Goal: Task Accomplishment & Management: Manage account settings

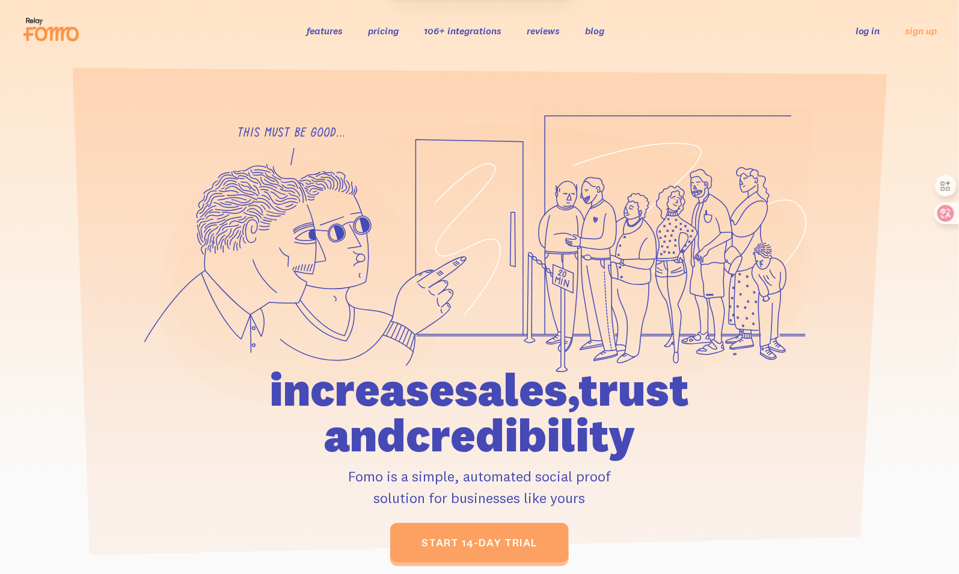
click at [852, 31] on ul "log in sign up" at bounding box center [889, 30] width 96 height 14
click at [864, 31] on link "log in" at bounding box center [867, 31] width 25 height 12
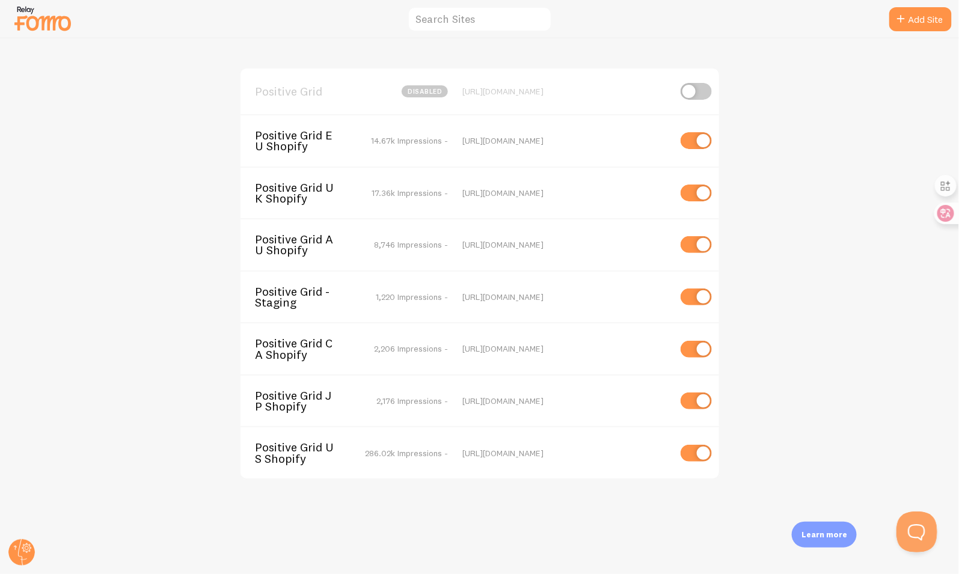
click at [907, 534] on button "Open Beacon popover" at bounding box center [914, 529] width 36 height 36
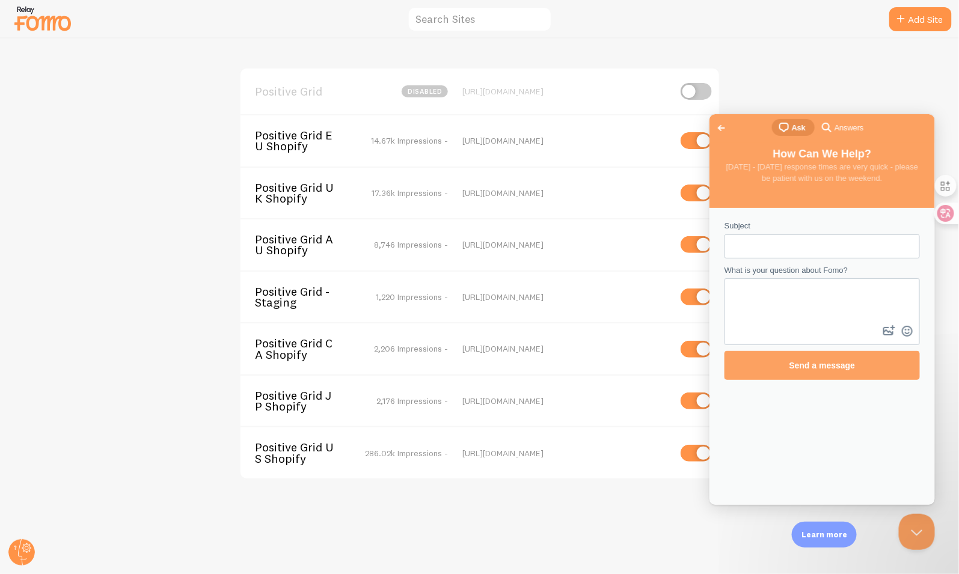
click at [720, 121] on span "Go back" at bounding box center [721, 127] width 14 height 14
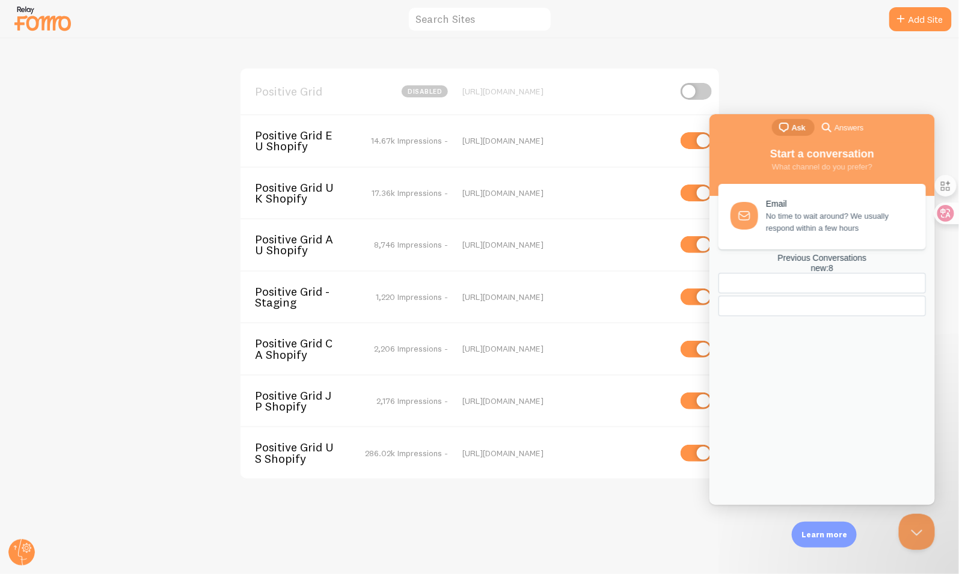
click at [851, 120] on div "search-medium Answers" at bounding box center [841, 127] width 44 height 14
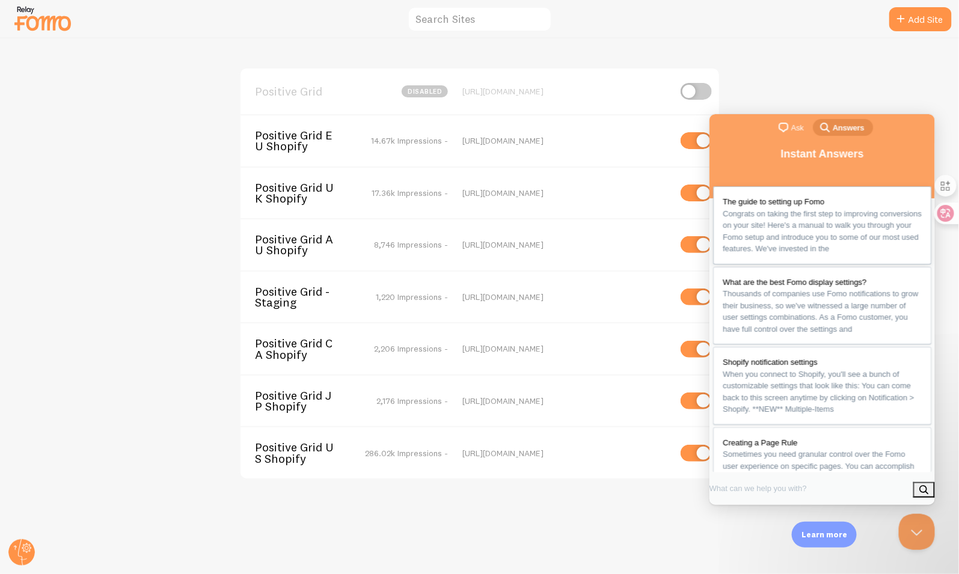
click at [823, 215] on span "Congrats on taking the first step to improving conversions on your site! Here's…" at bounding box center [821, 231] width 199 height 44
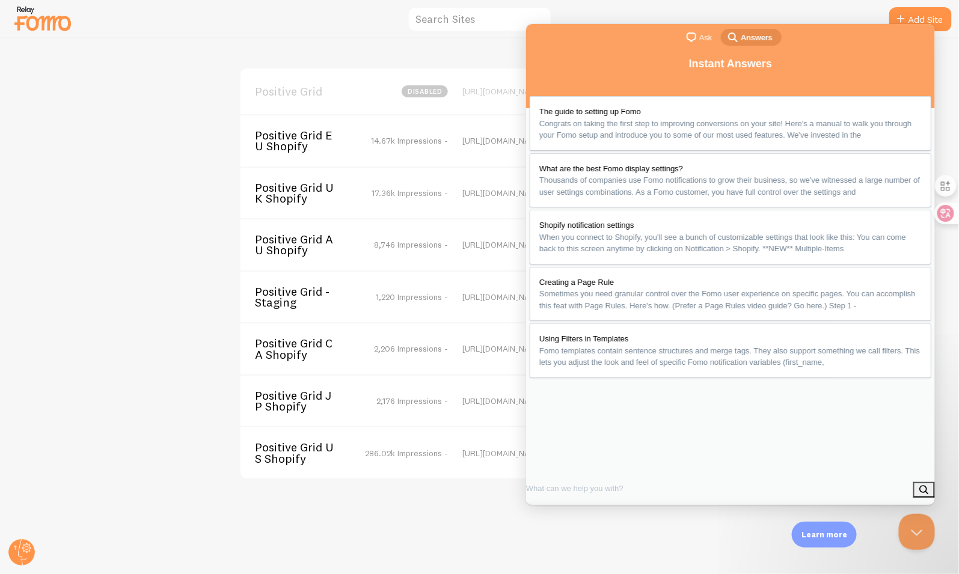
click at [550, 510] on button "Close" at bounding box center [539, 518] width 22 height 16
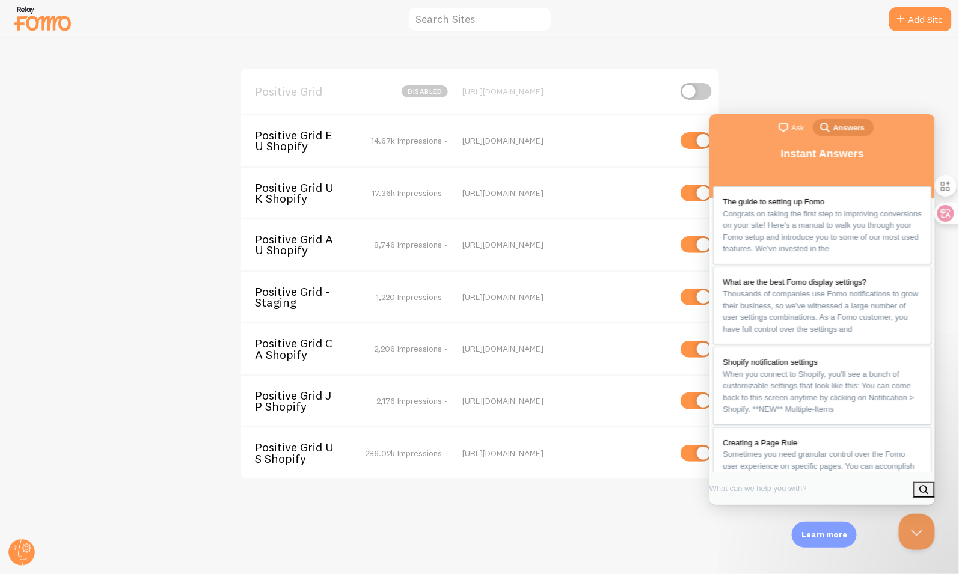
click at [796, 130] on span "Ask" at bounding box center [796, 127] width 13 height 12
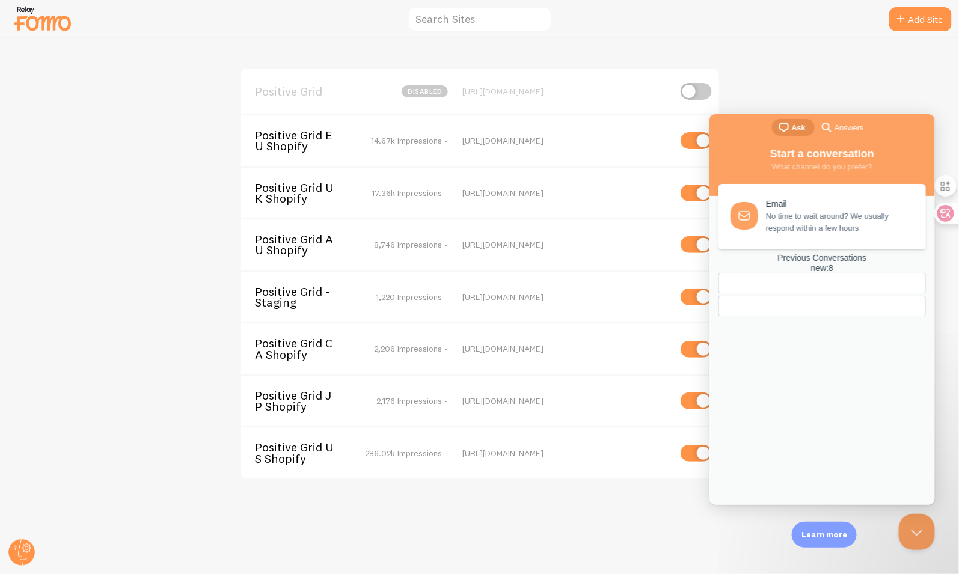
click at [858, 273] on div "new : 8" at bounding box center [821, 268] width 207 height 10
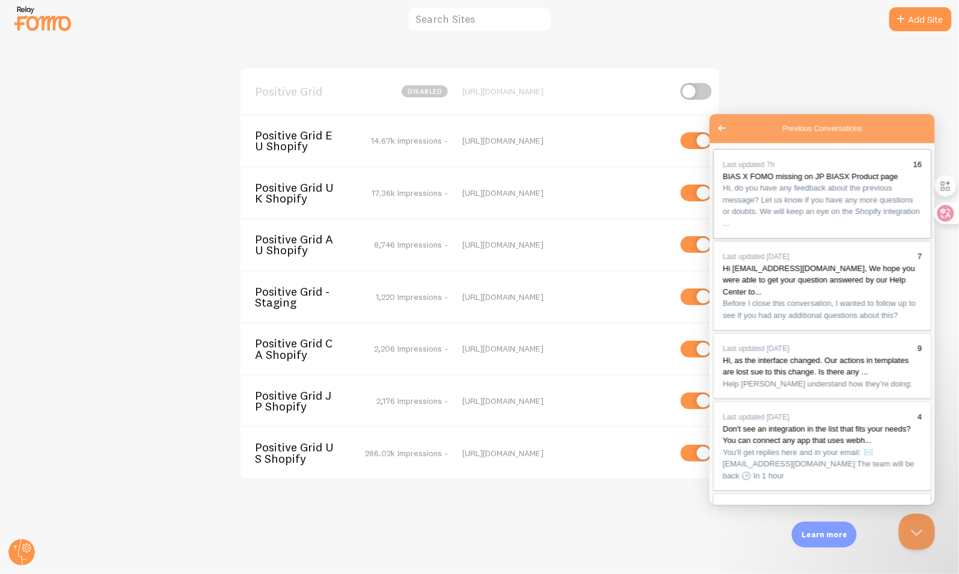
click at [809, 238] on link "Last updated 7h 16 BIAS X FOMO missing on JP BIASX Product page Hi, do you have…" at bounding box center [821, 193] width 218 height 90
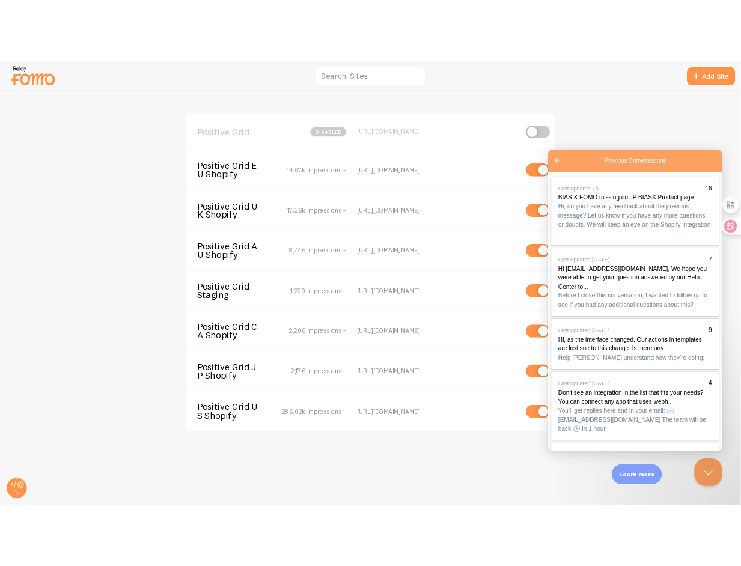
scroll to position [4133, 0]
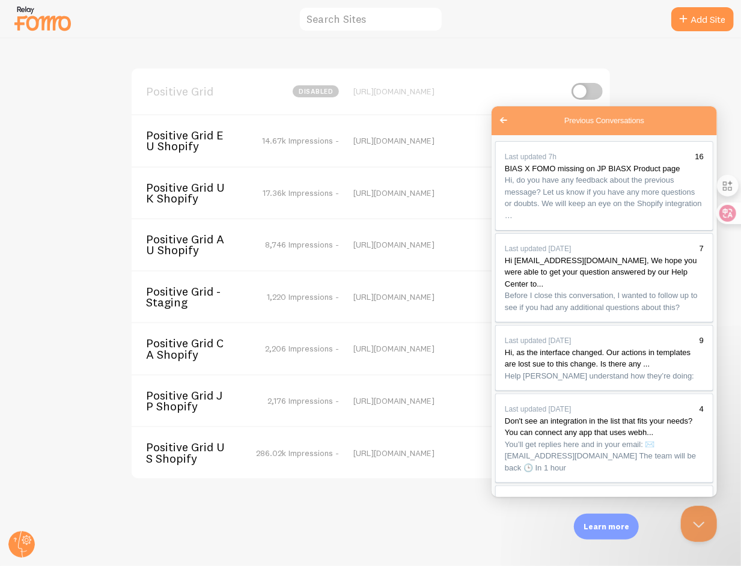
copy div "Hi, do you have any feedback about the previous message? Let us know if you hav…"
drag, startPoint x: 507, startPoint y: 299, endPoint x: 661, endPoint y: 412, distance: 190.4
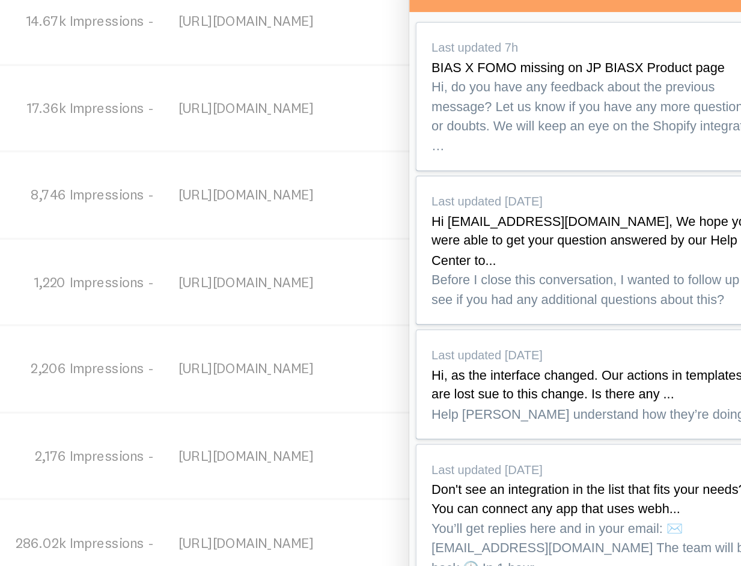
drag, startPoint x: 426, startPoint y: 170, endPoint x: 507, endPoint y: 201, distance: 86.4
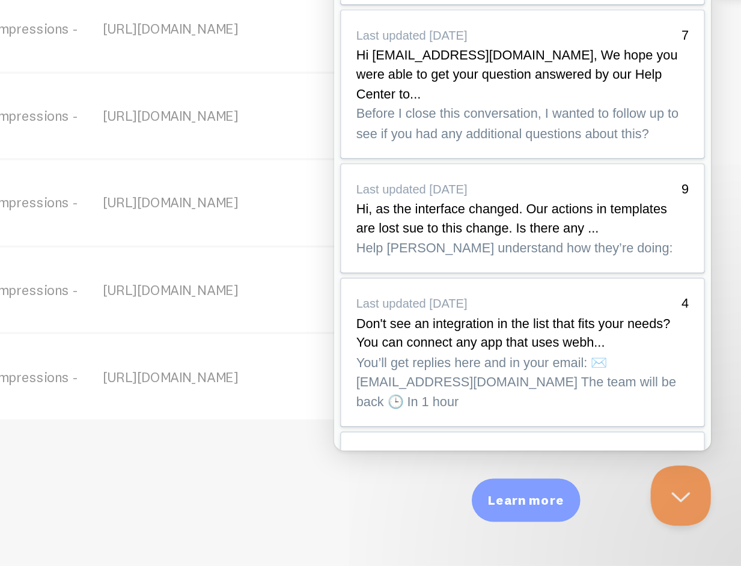
scroll to position [0, 0]
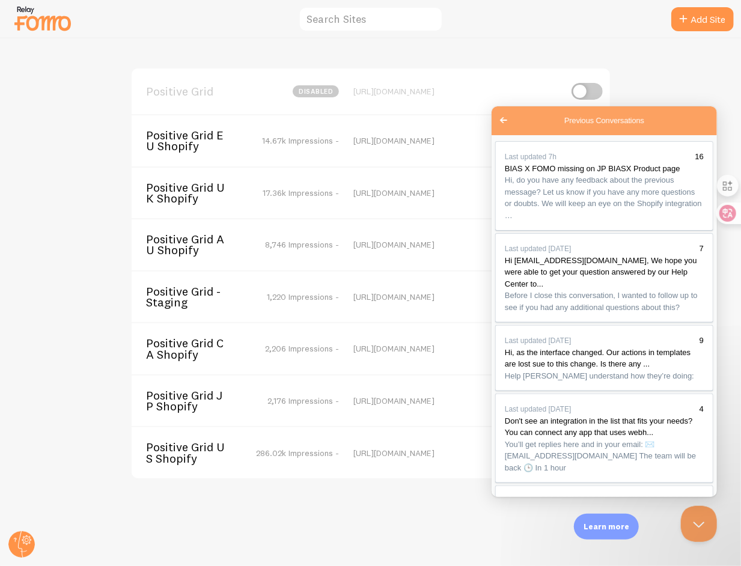
scroll to position [3538, 0]
drag, startPoint x: 508, startPoint y: 210, endPoint x: 578, endPoint y: 280, distance: 99.0
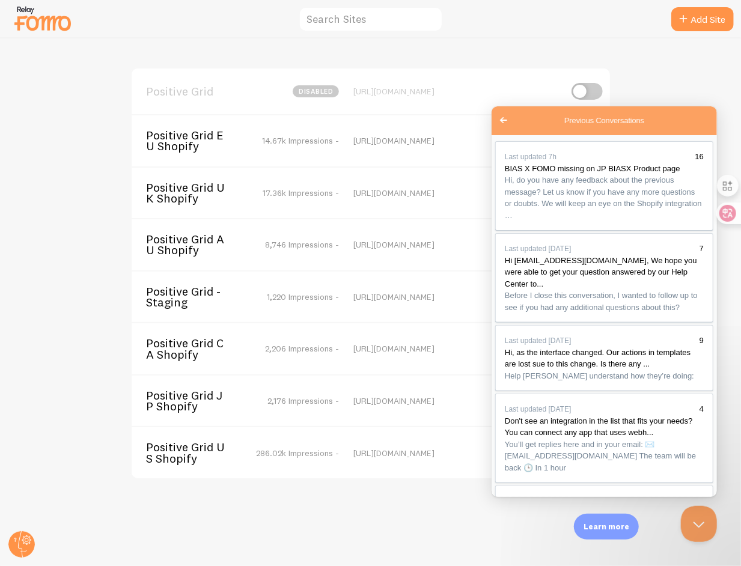
copy div "Hi, nice to hearing from you. After reviewing your Page Rules on the JP site I …"
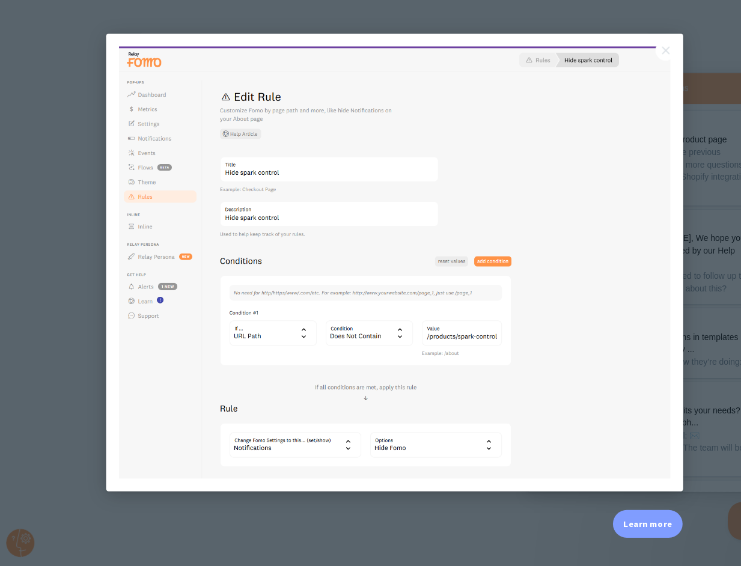
scroll to position [0, 0]
click at [673, 19] on div at bounding box center [368, 242] width 741 height 566
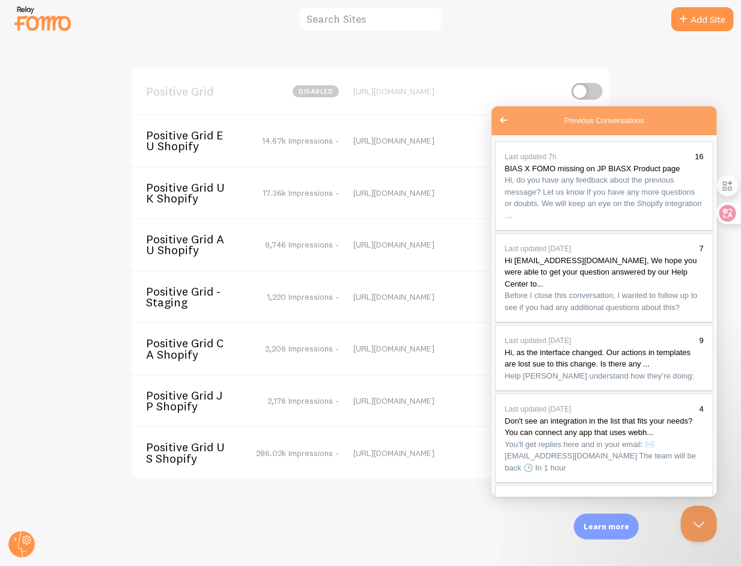
click at [198, 193] on span "Positive Grid UK Shopify" at bounding box center [194, 193] width 97 height 22
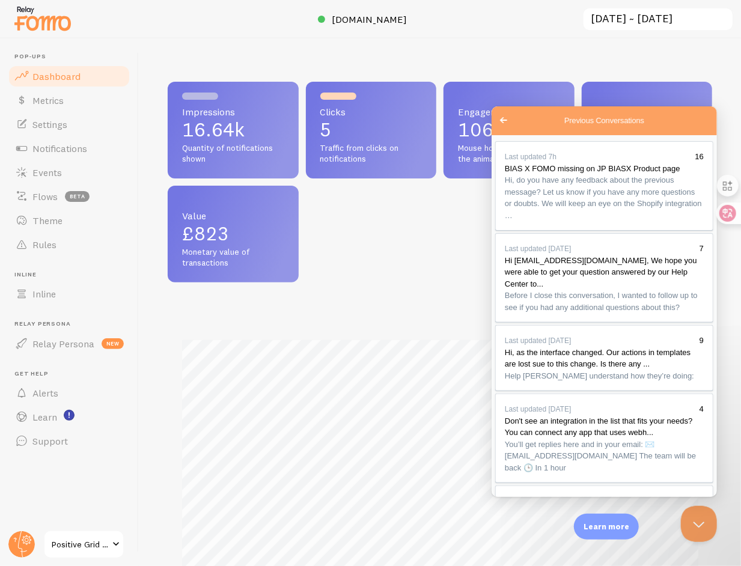
scroll to position [316, 545]
click at [60, 246] on link "Rules" at bounding box center [69, 245] width 124 height 24
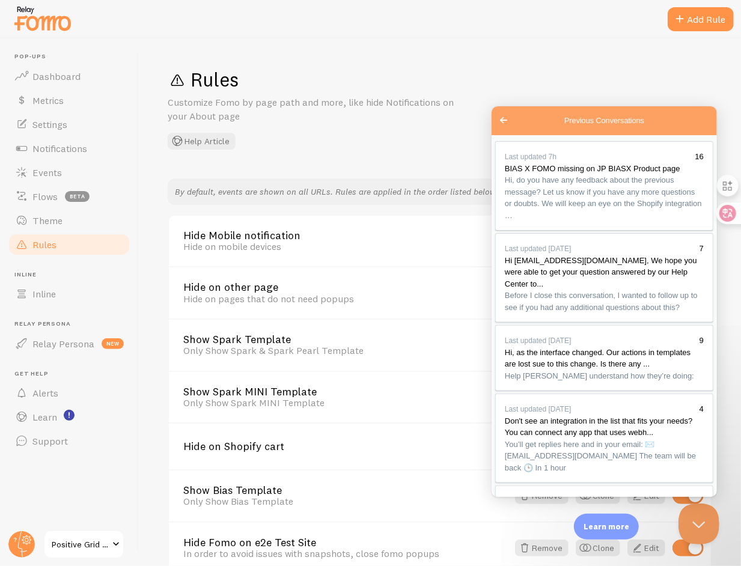
click at [712, 521] on button "Close Beacon popover" at bounding box center [696, 522] width 36 height 36
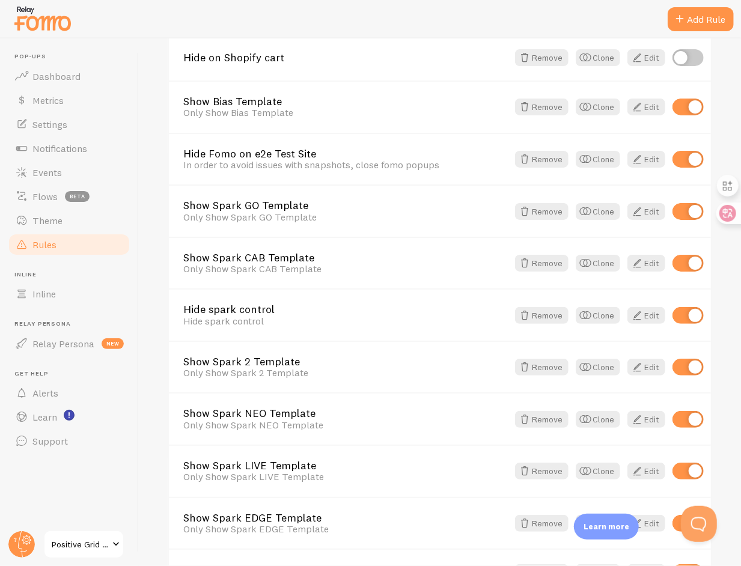
scroll to position [419, 0]
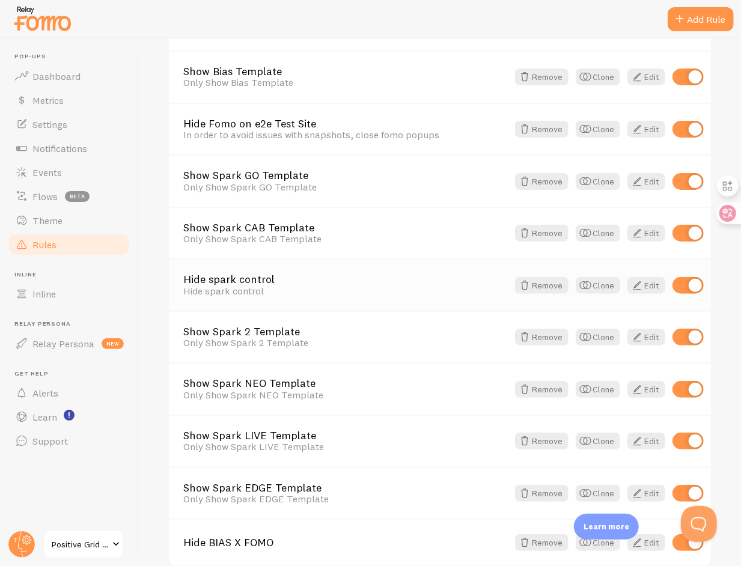
click at [350, 274] on link "Hide spark control" at bounding box center [345, 279] width 325 height 11
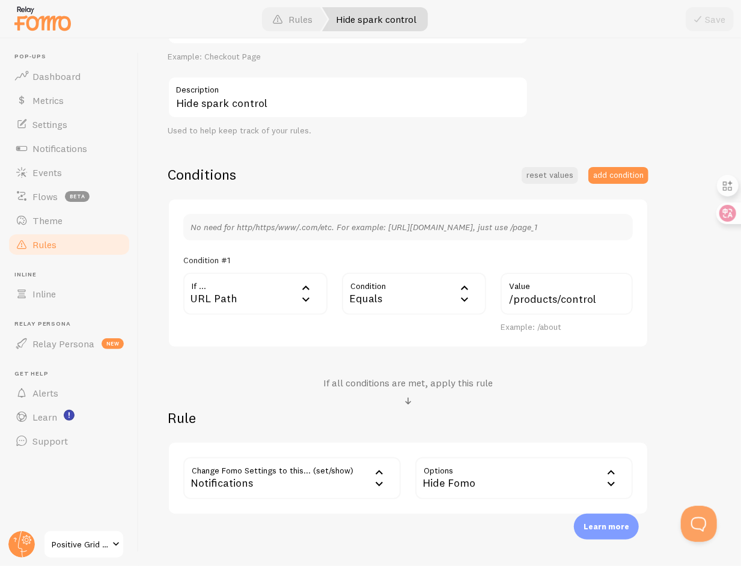
scroll to position [229, 0]
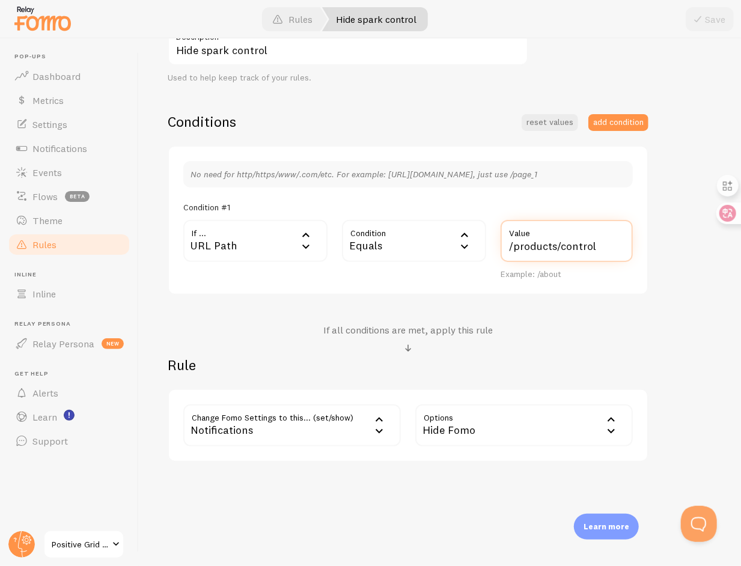
click at [560, 245] on input "/products/control" at bounding box center [567, 241] width 132 height 42
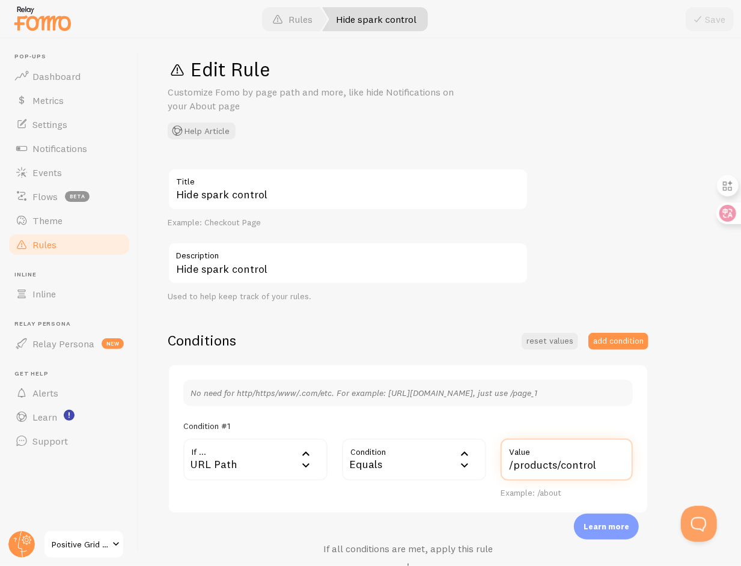
scroll to position [0, 0]
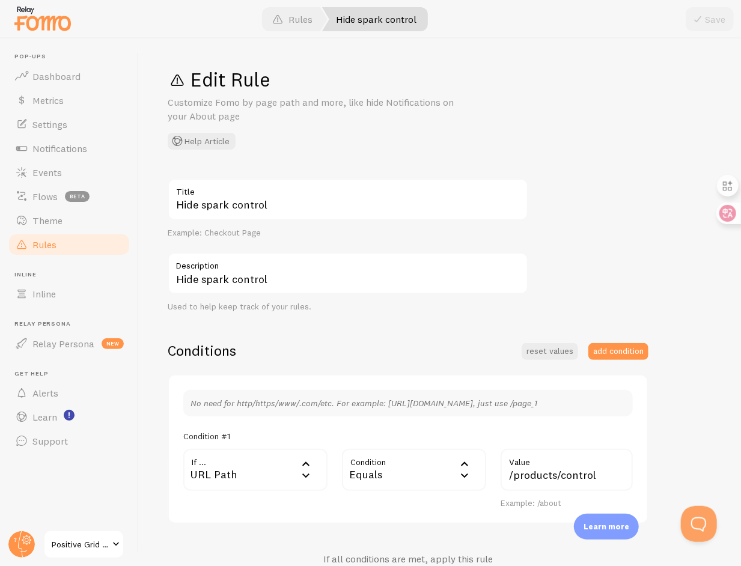
click at [95, 540] on span "Positive Grid UK Shopify" at bounding box center [80, 544] width 57 height 14
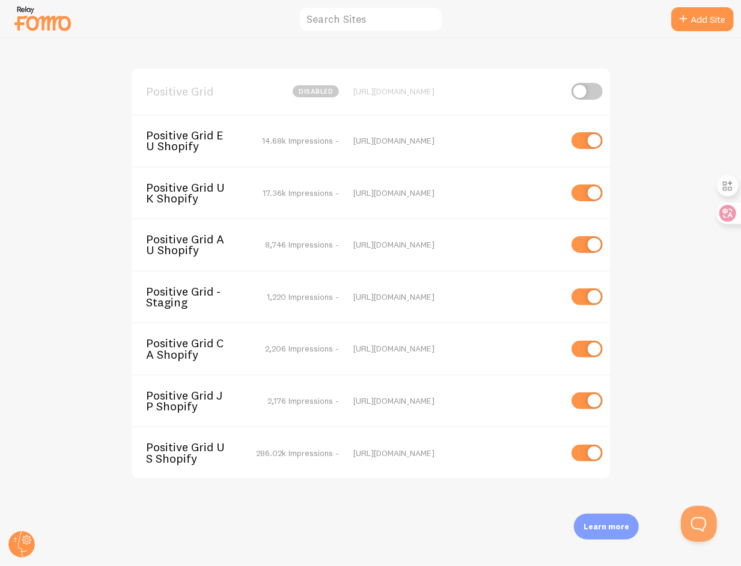
click at [212, 445] on span "Positive Grid US Shopify" at bounding box center [194, 453] width 97 height 22
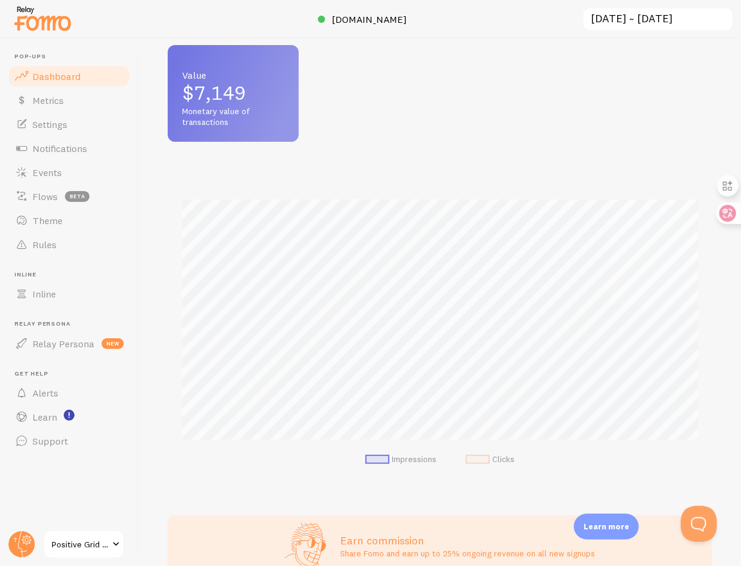
scroll to position [186, 0]
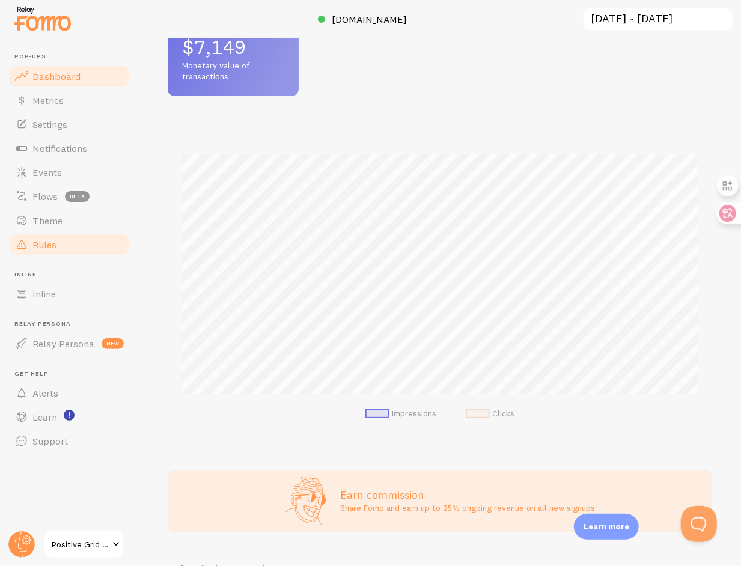
click at [81, 243] on link "Rules" at bounding box center [69, 245] width 124 height 24
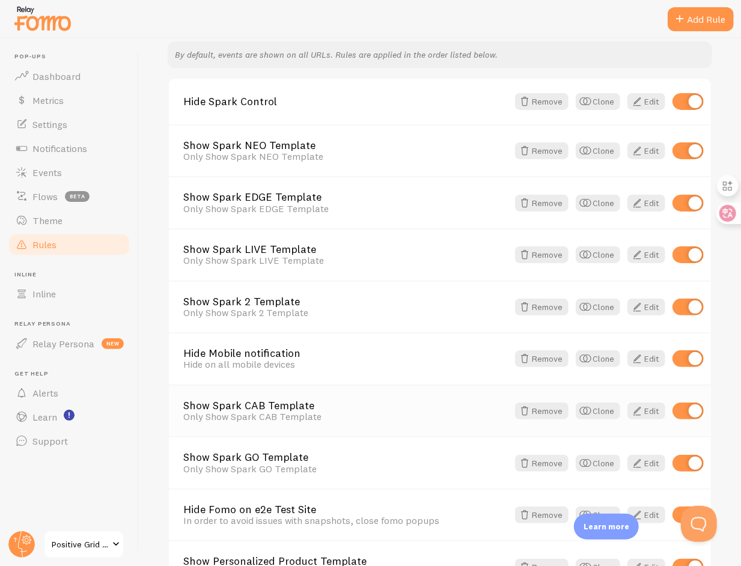
scroll to position [121, 0]
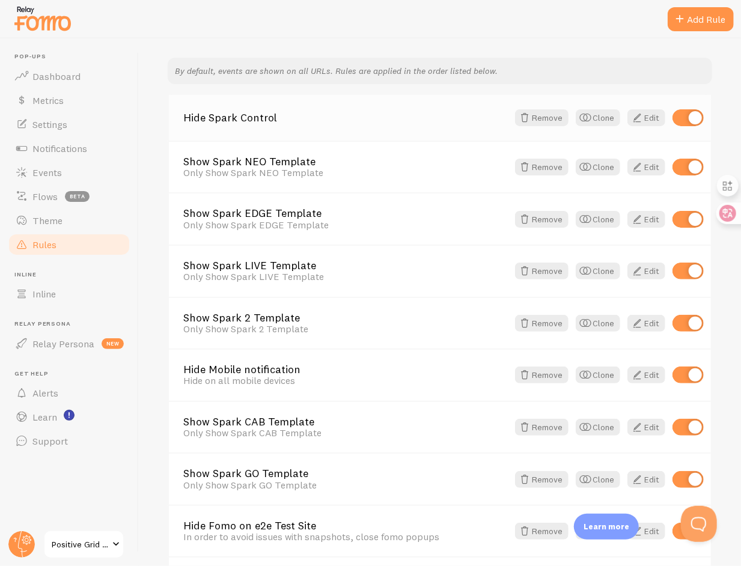
click at [249, 128] on div "Hide Spark Control Remove Clone Edit" at bounding box center [440, 118] width 542 height 46
click at [249, 120] on link "Hide Spark Control" at bounding box center [345, 117] width 325 height 11
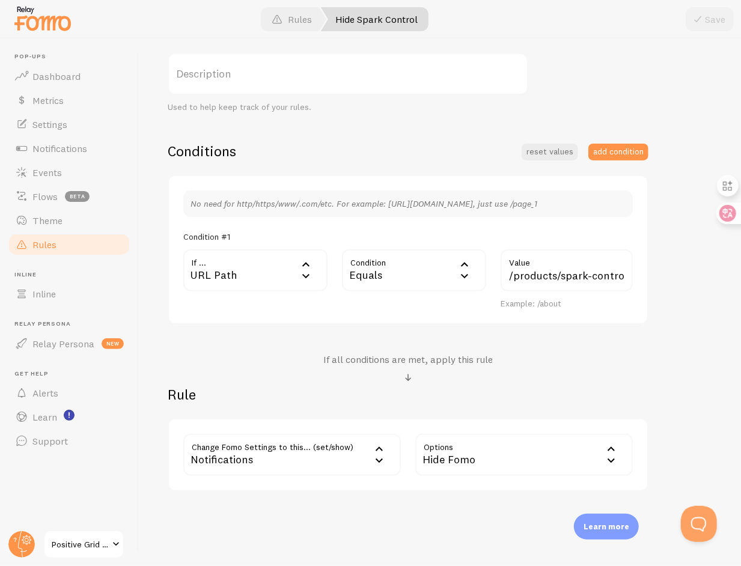
scroll to position [229, 0]
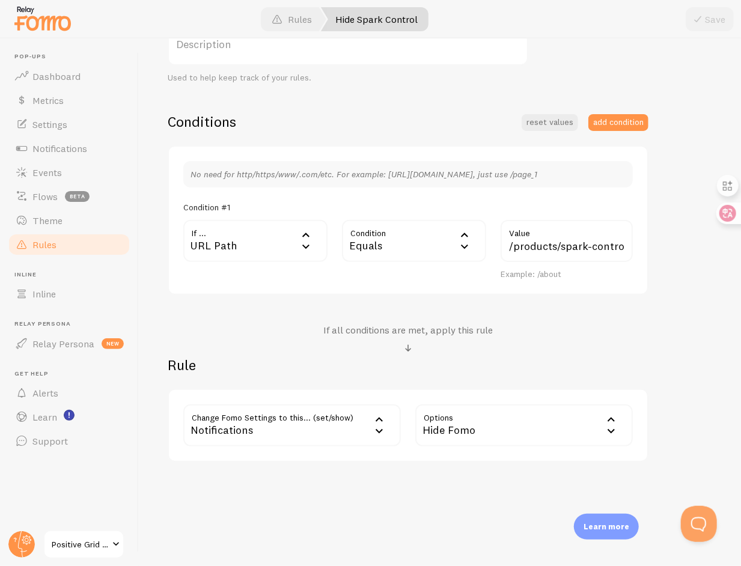
click at [46, 545] on link "Positive Grid US Shopify" at bounding box center [83, 544] width 81 height 29
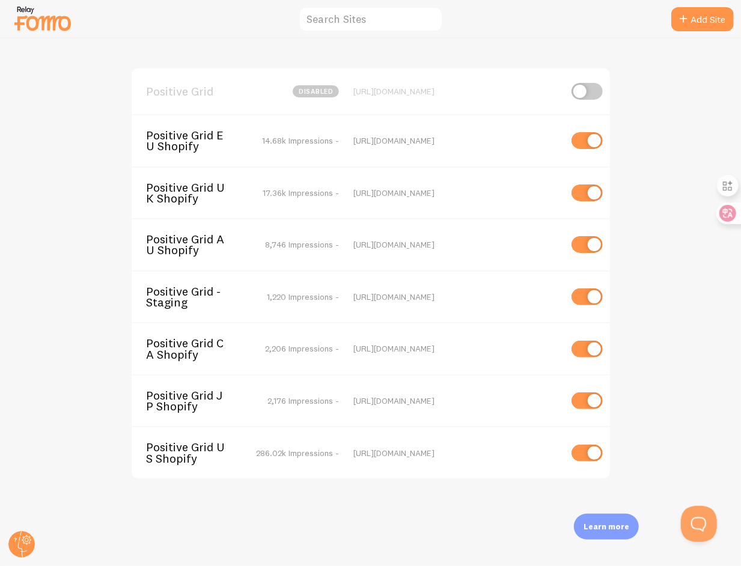
click at [197, 343] on span "Positive Grid CA Shopify" at bounding box center [194, 349] width 97 height 22
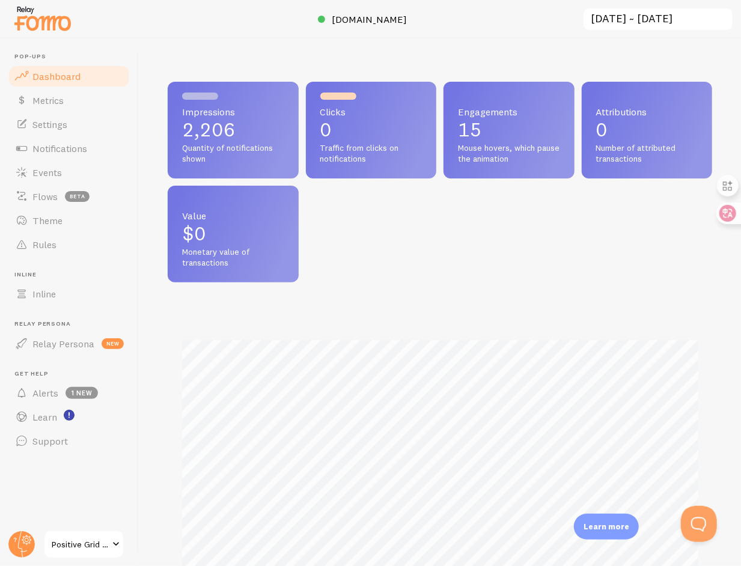
scroll to position [316, 545]
click at [64, 256] on ul "Pop-ups Dashboard Metrics Settings Notifications Events Flows beta Theme Rules …" at bounding box center [69, 253] width 124 height 400
click at [64, 251] on link "Rules" at bounding box center [69, 245] width 124 height 24
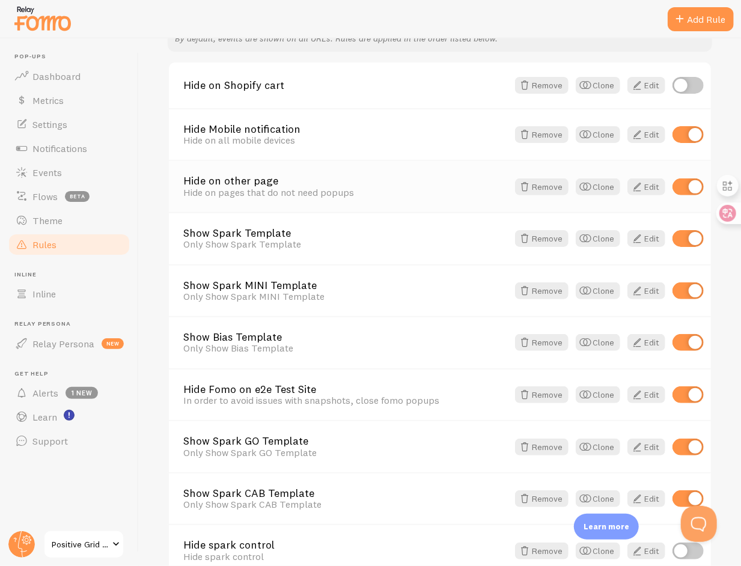
scroll to position [90, 0]
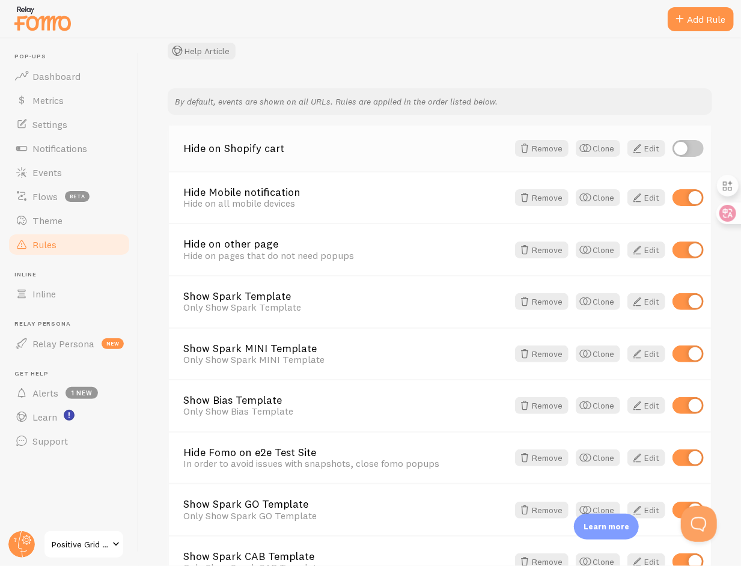
click at [276, 159] on div "Hide on Shopify cart Remove Clone Edit" at bounding box center [440, 149] width 542 height 46
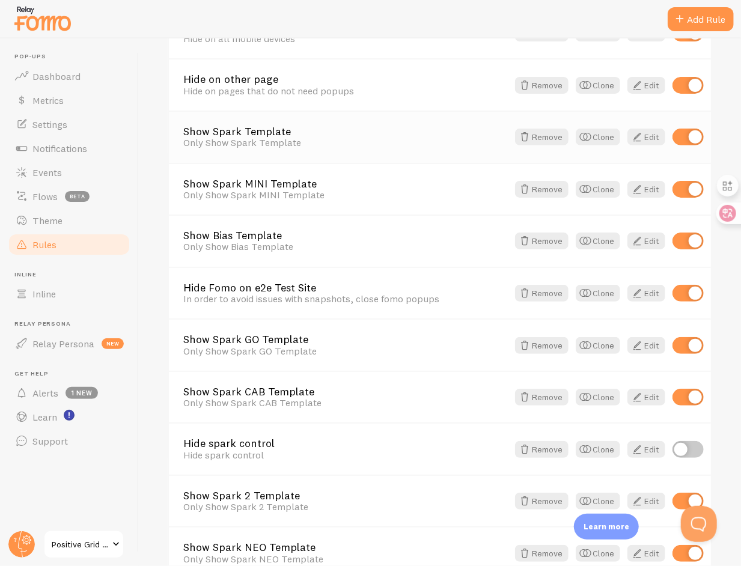
scroll to position [309, 0]
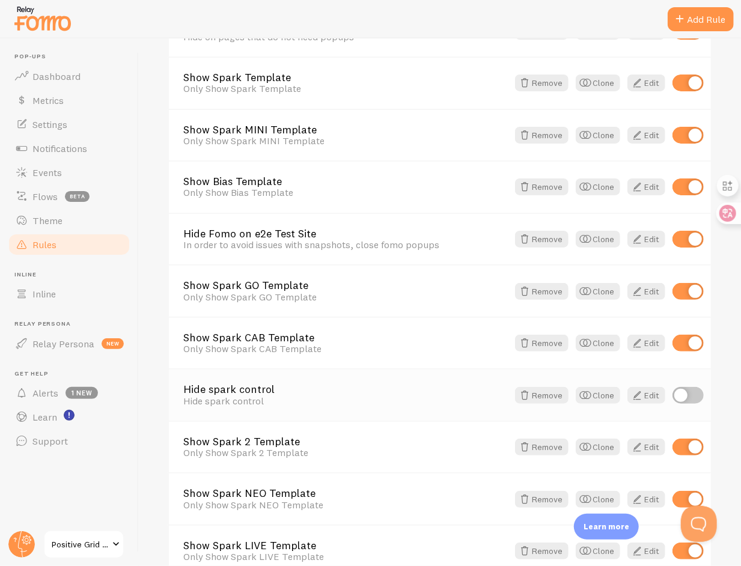
click at [253, 388] on link "Hide spark control" at bounding box center [345, 389] width 325 height 11
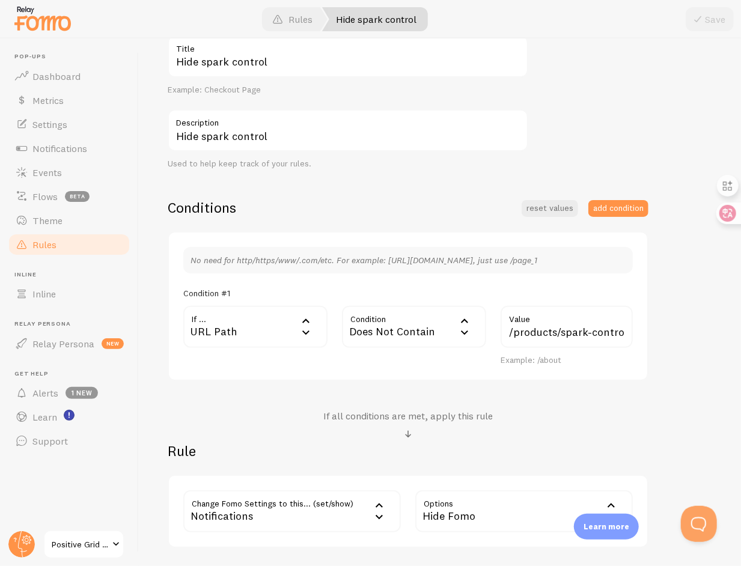
scroll to position [229, 0]
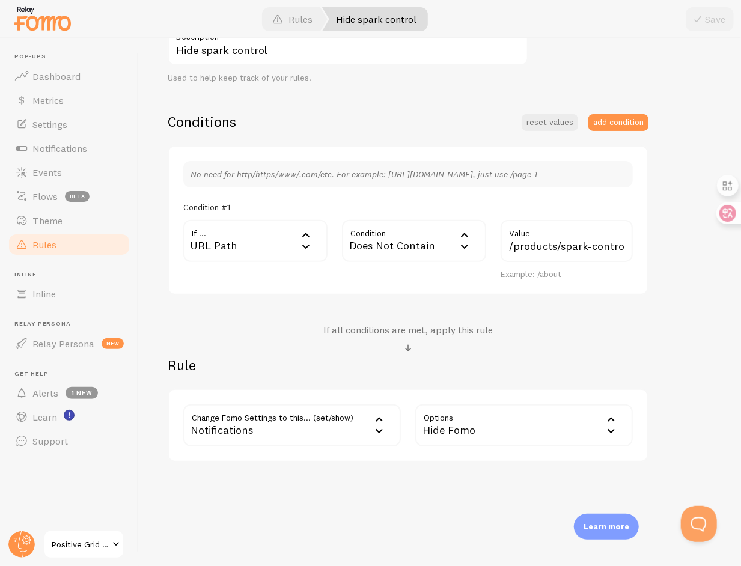
click at [456, 240] on div "Does Not Contain" at bounding box center [414, 241] width 144 height 42
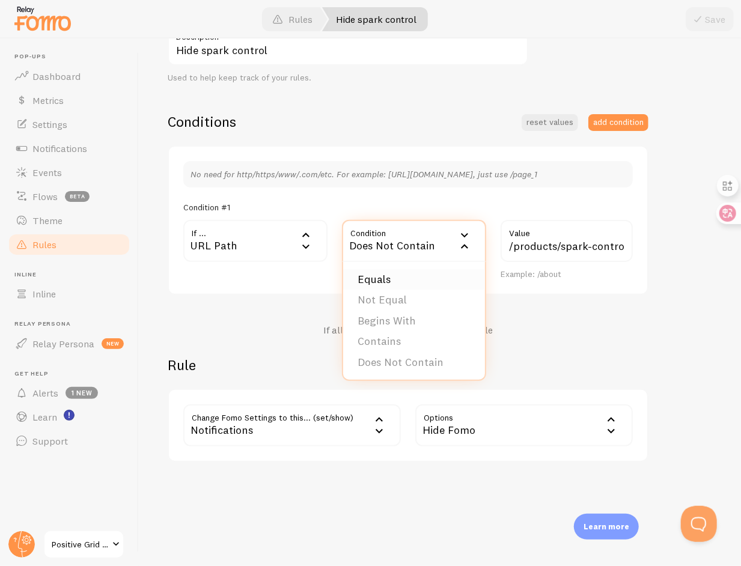
click at [424, 274] on li "Equals" at bounding box center [414, 279] width 142 height 21
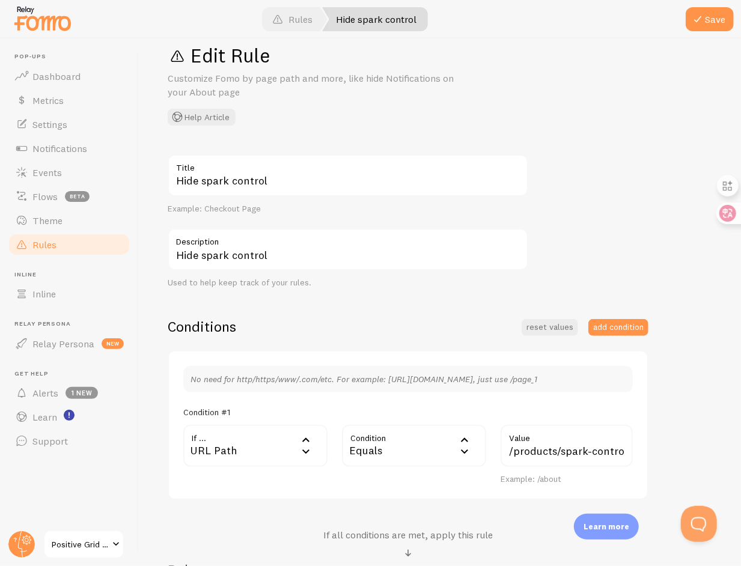
scroll to position [0, 0]
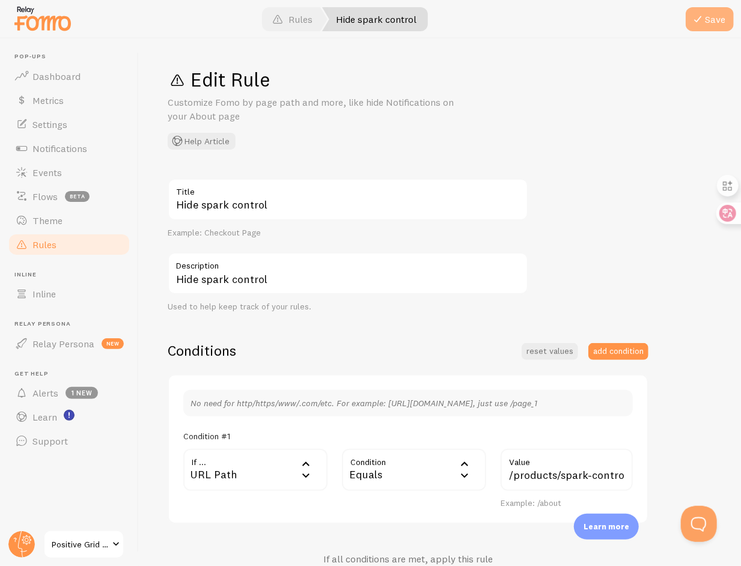
click at [703, 25] on span at bounding box center [698, 19] width 14 height 14
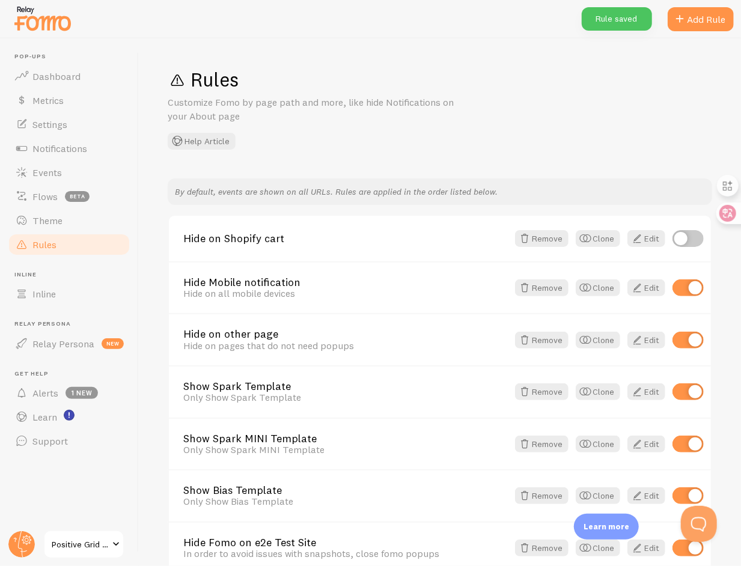
click at [84, 544] on span "Positive Grid CA Shopify" at bounding box center [80, 544] width 57 height 14
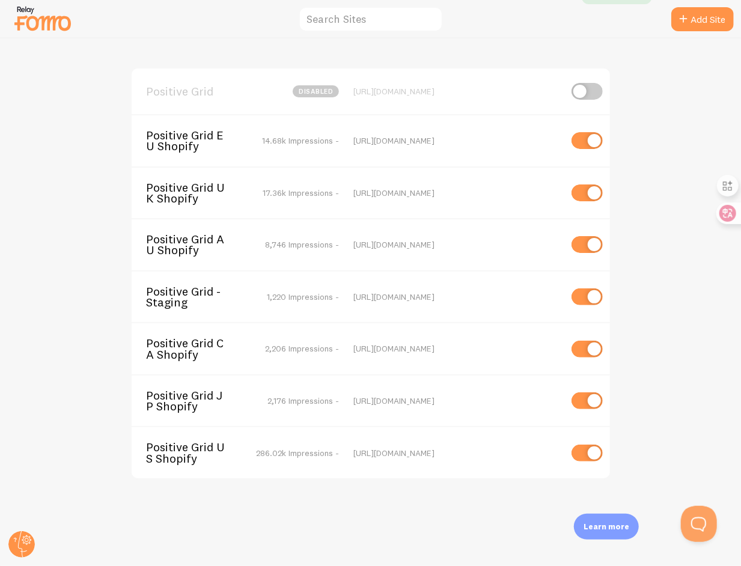
click at [184, 193] on span "Positive Grid UK Shopify" at bounding box center [194, 193] width 97 height 22
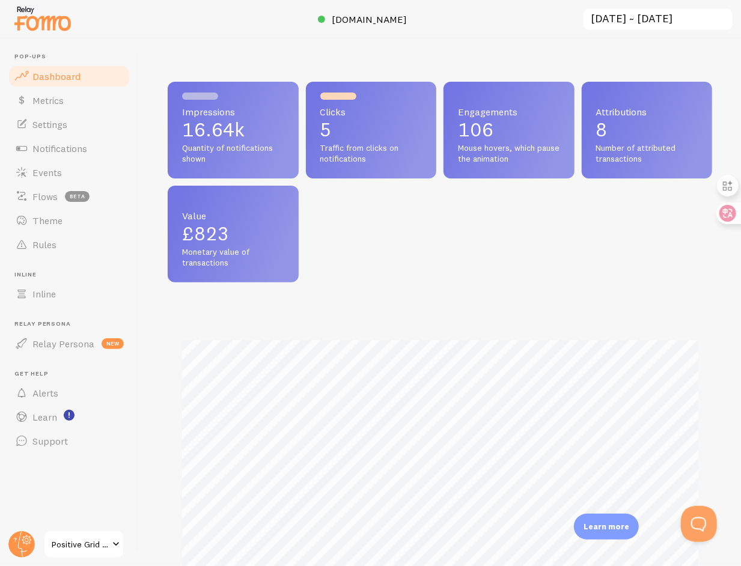
scroll to position [316, 545]
click at [78, 237] on link "Rules" at bounding box center [69, 245] width 124 height 24
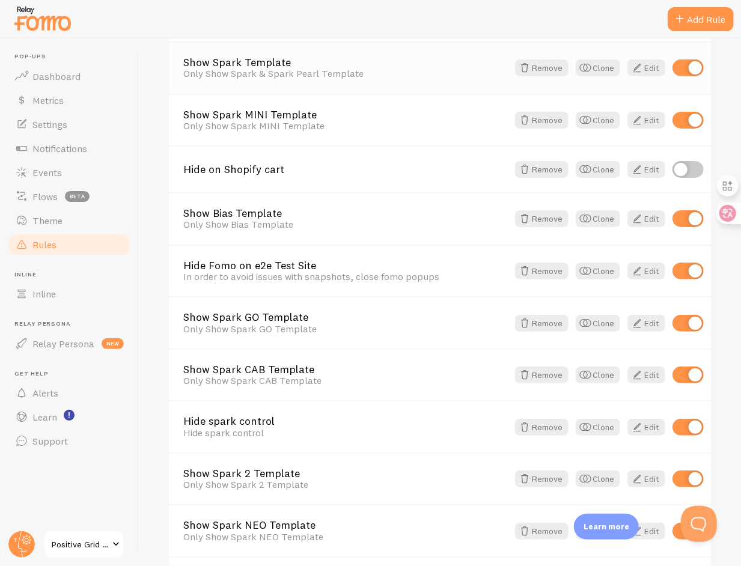
scroll to position [382, 0]
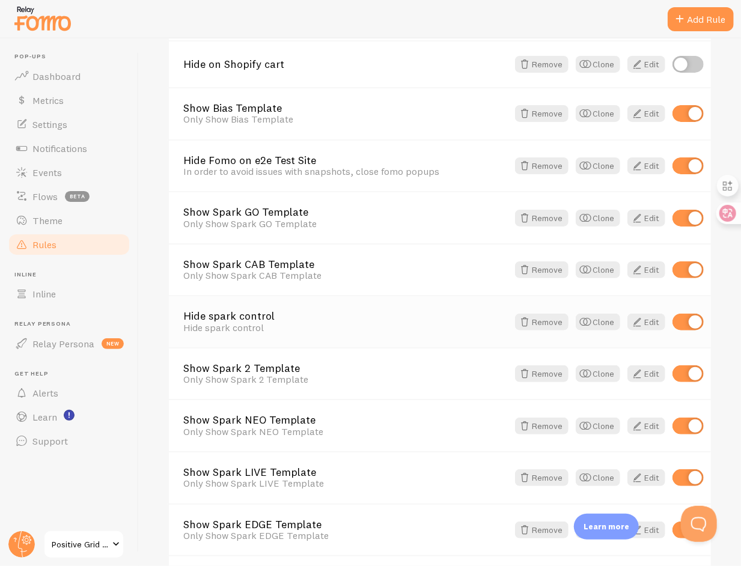
click at [251, 324] on div "Hide spark control" at bounding box center [345, 327] width 325 height 11
click at [255, 315] on link "Hide spark control" at bounding box center [345, 316] width 325 height 11
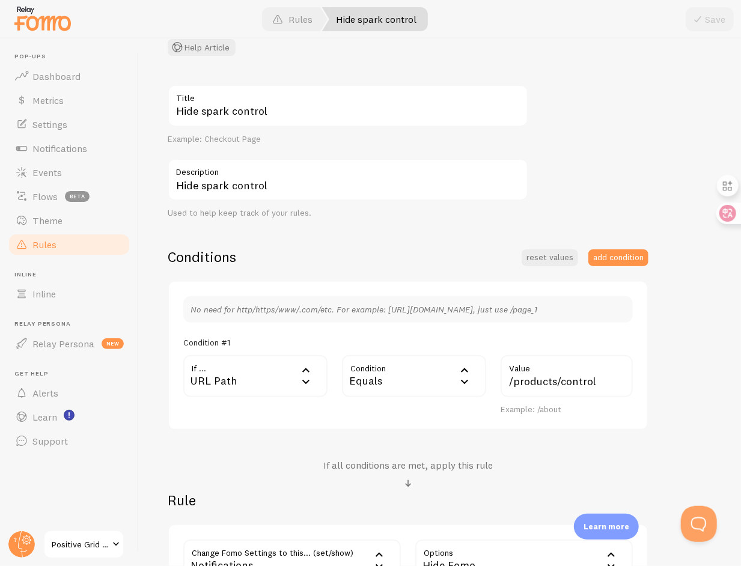
scroll to position [121, 0]
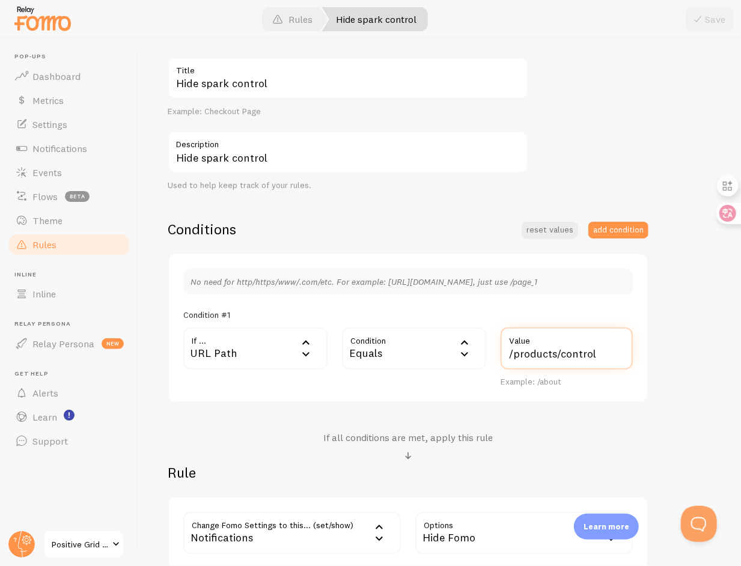
click at [560, 356] on input "/products/control" at bounding box center [567, 349] width 132 height 42
type input "/products/spark-control"
click at [715, 27] on button "Save" at bounding box center [710, 19] width 48 height 24
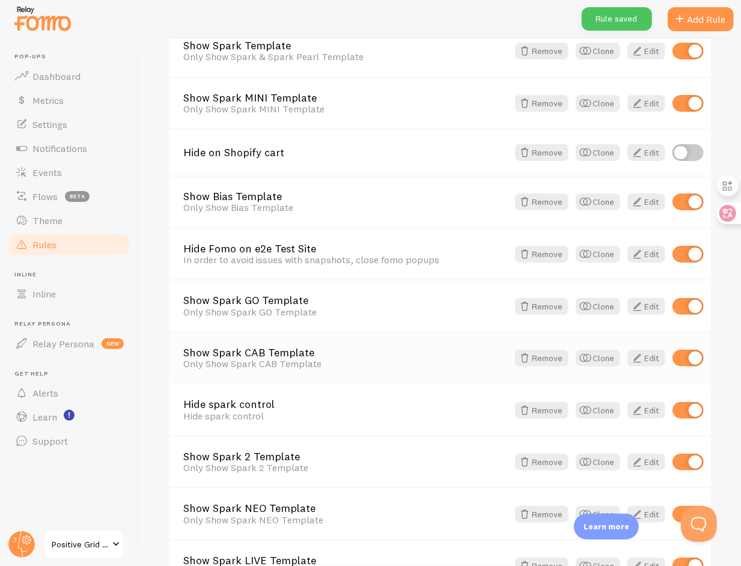
scroll to position [264, 0]
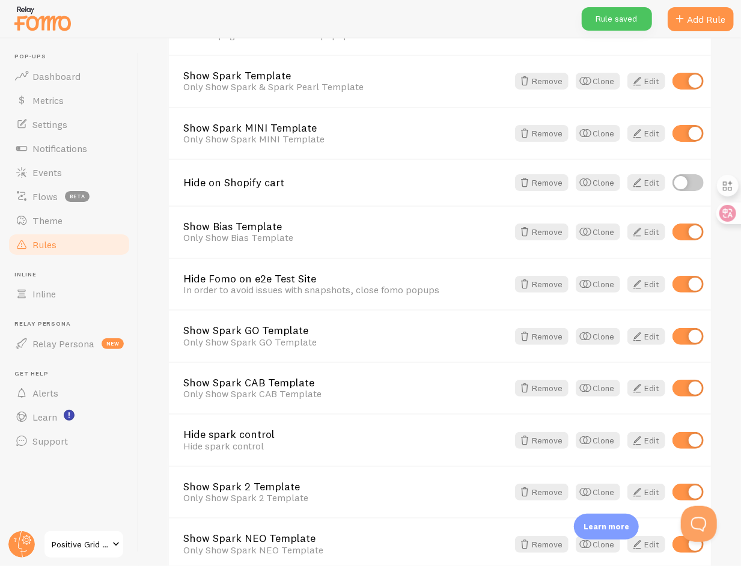
click at [105, 533] on link "Positive Grid UK Shopify" at bounding box center [83, 544] width 81 height 29
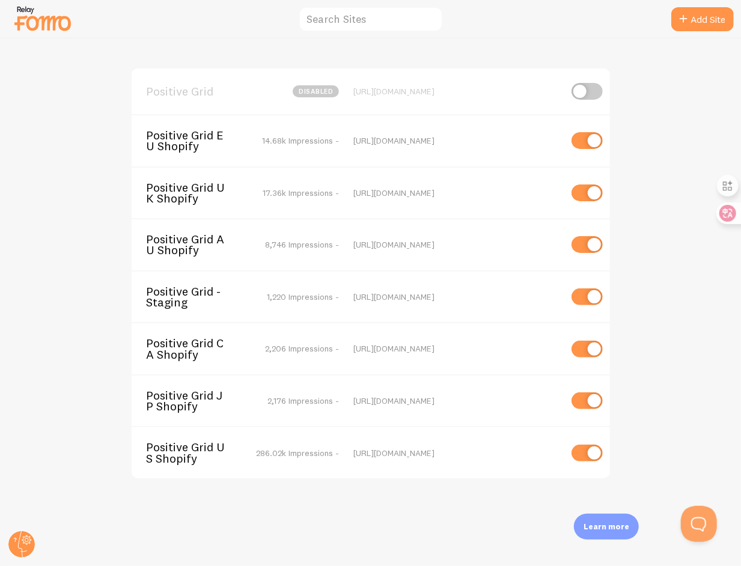
click at [191, 396] on span "Positive Grid JP Shopify" at bounding box center [194, 401] width 97 height 22
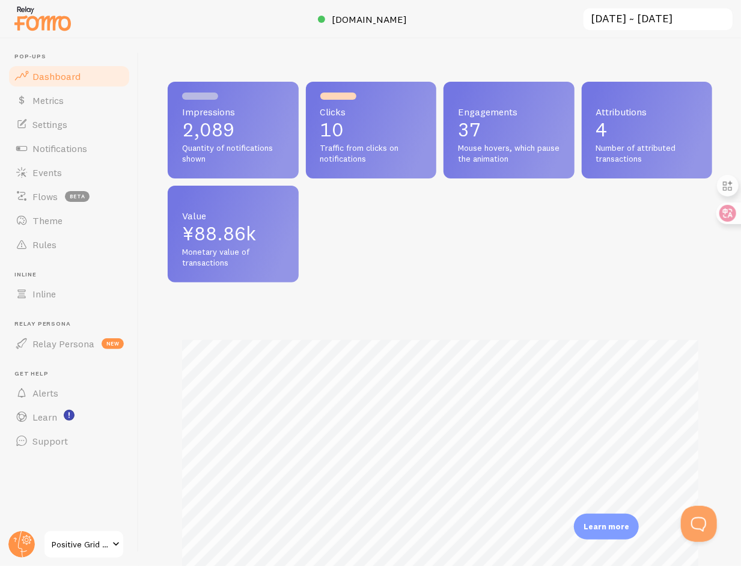
scroll to position [316, 545]
click at [70, 242] on link "Rules" at bounding box center [69, 245] width 124 height 24
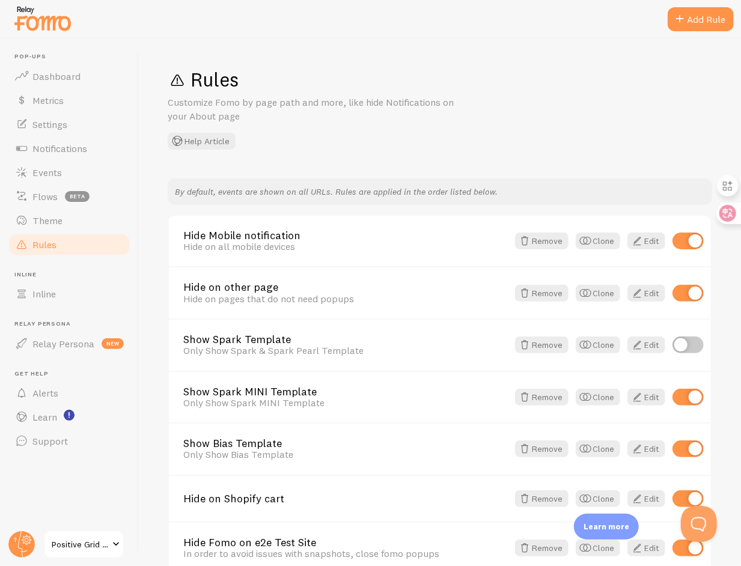
click at [87, 543] on span "Positive Grid JP Shopify" at bounding box center [80, 544] width 57 height 14
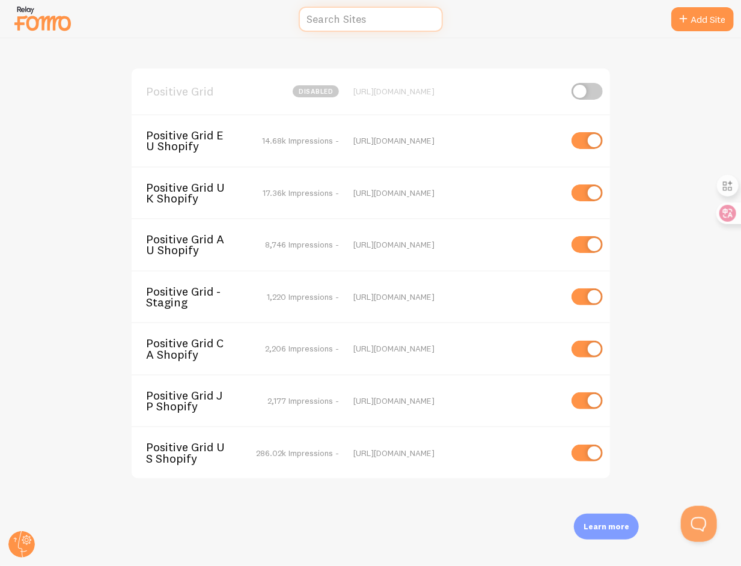
click at [356, 20] on input "text" at bounding box center [371, 20] width 144 height 26
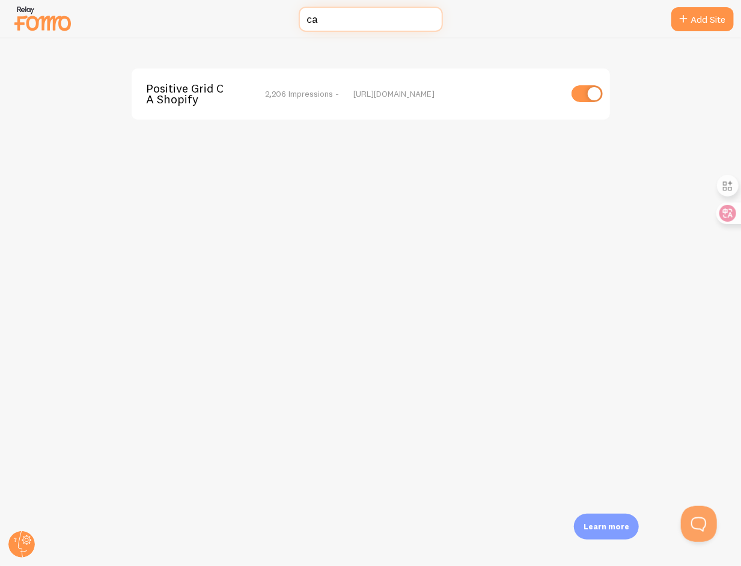
type input "ca"
click at [219, 86] on span "Positive Grid CA Shopify" at bounding box center [194, 94] width 97 height 22
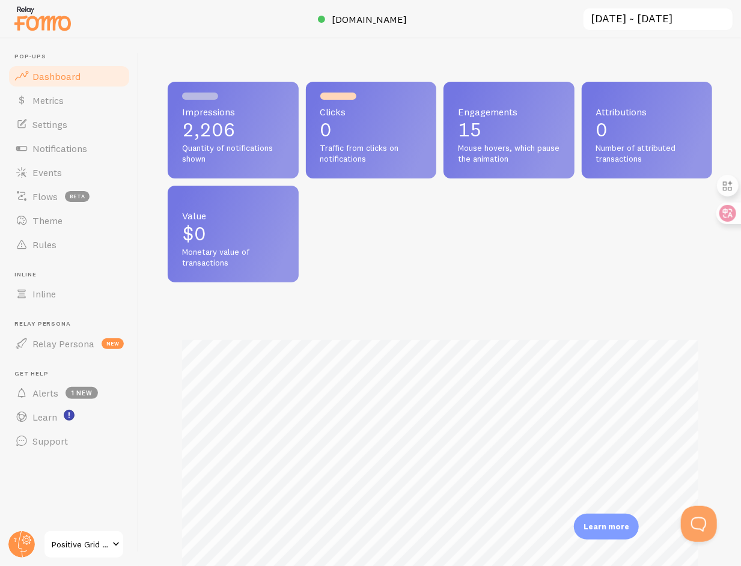
scroll to position [316, 545]
click at [61, 252] on link "Rules" at bounding box center [69, 245] width 124 height 24
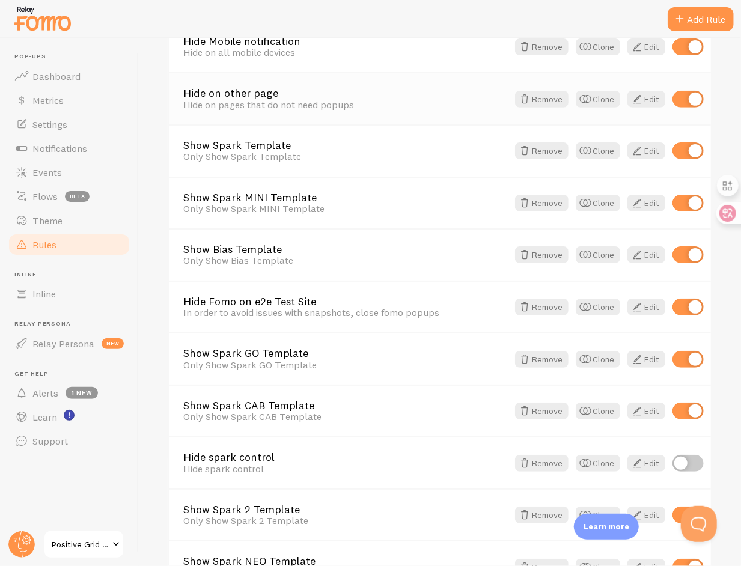
scroll to position [474, 0]
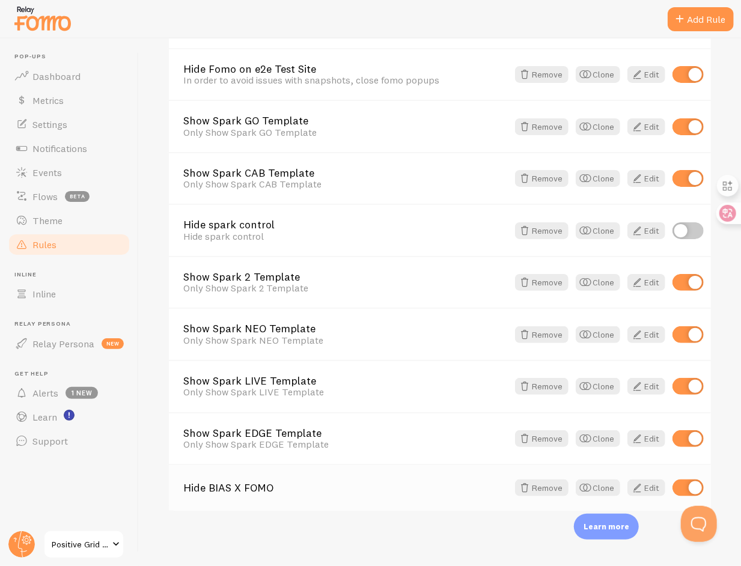
click at [699, 486] on input "checkbox" at bounding box center [688, 488] width 31 height 17
checkbox input "false"
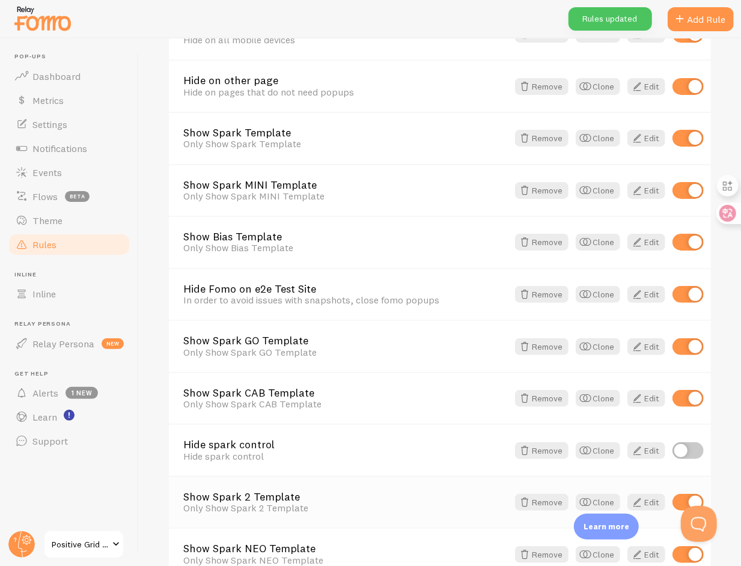
scroll to position [374, 0]
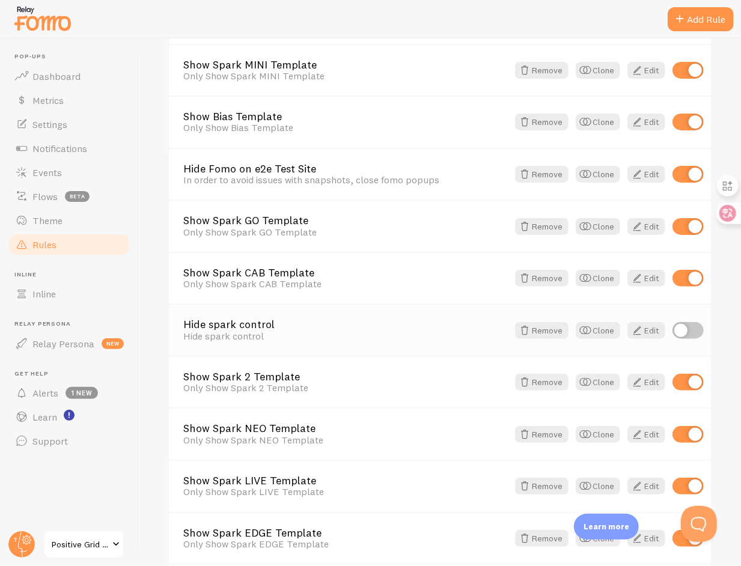
click at [248, 331] on div "Hide spark control" at bounding box center [345, 336] width 325 height 11
click at [263, 319] on link "Hide spark control" at bounding box center [345, 324] width 325 height 11
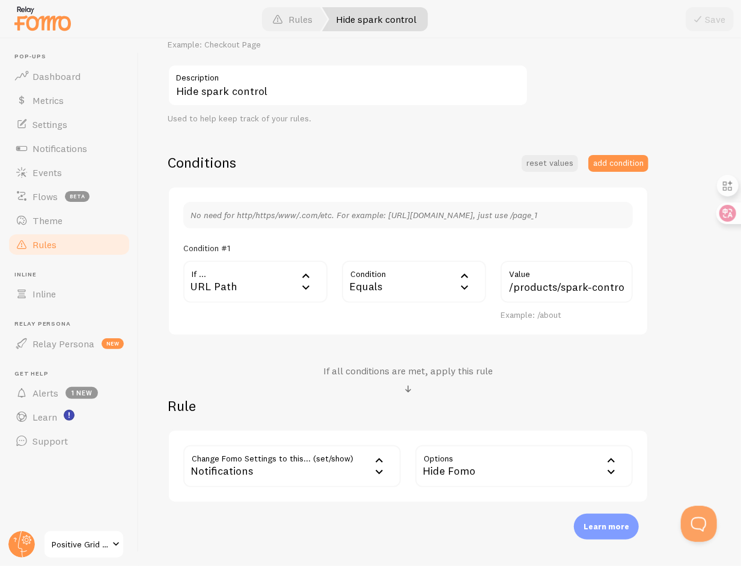
scroll to position [229, 0]
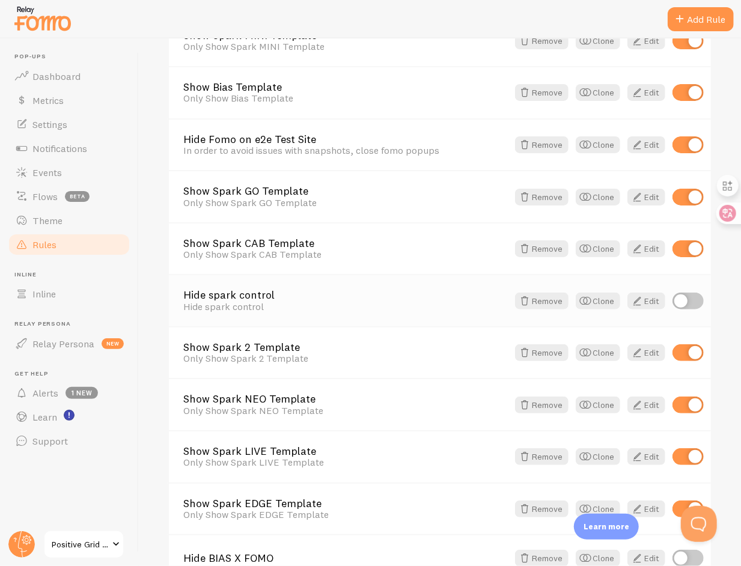
click at [683, 302] on input "checkbox" at bounding box center [688, 301] width 31 height 17
checkbox input "true"
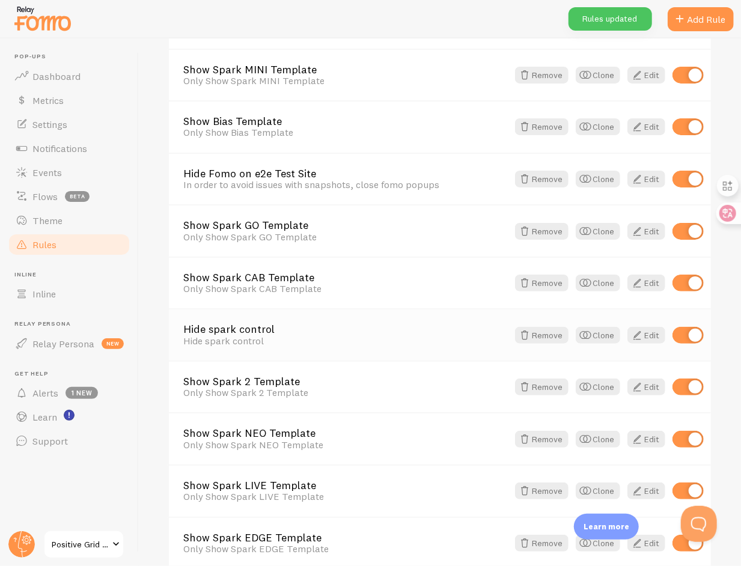
scroll to position [474, 0]
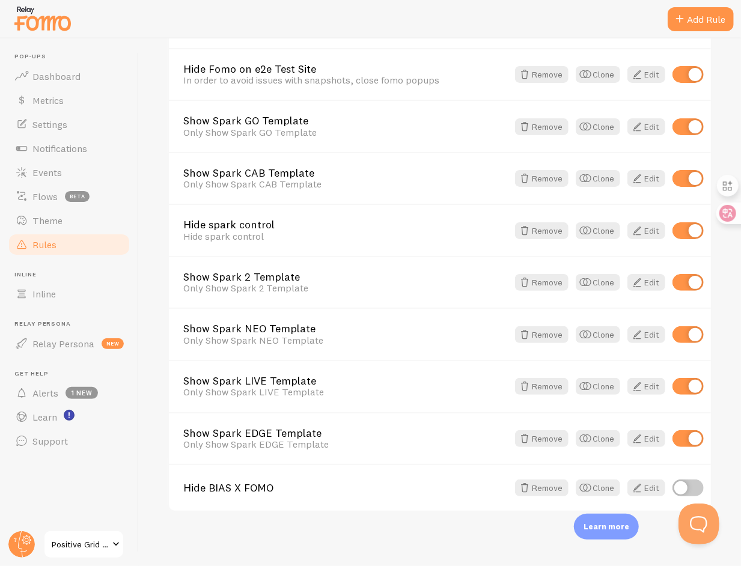
click at [699, 520] on button "Open Beacon popover" at bounding box center [696, 522] width 36 height 36
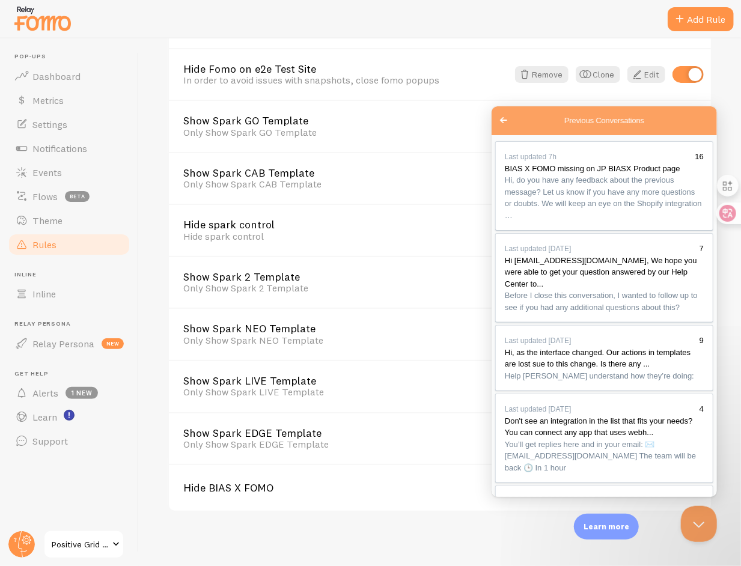
scroll to position [4133, 0]
type textarea "Hi, the"
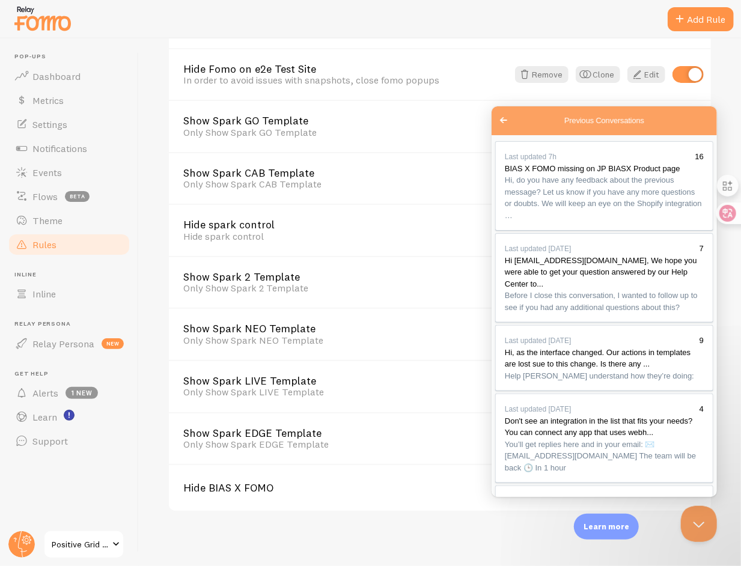
paste textarea "Hello, thank you for your inquiry. I’ve successfully resolved the issue!"
type textarea "Hello, thank you for your inquiry. I’ve successfully resolved the issue!"
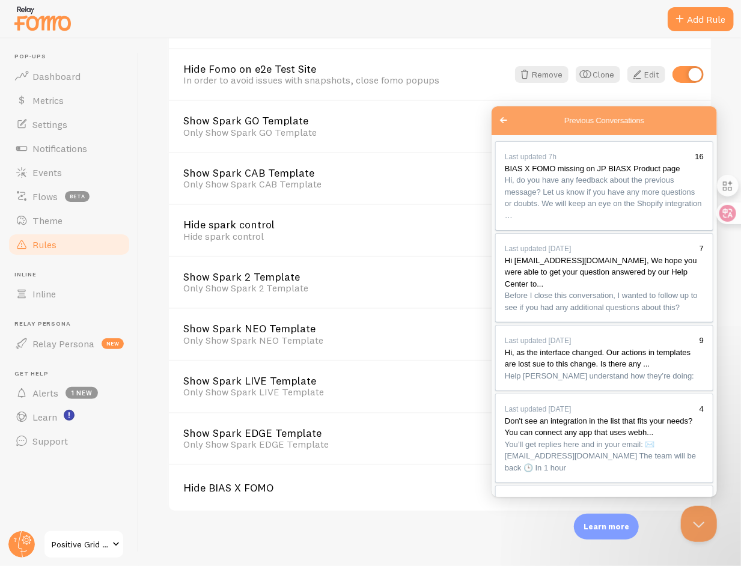
type textarea "Ｔ"
type textarea "Tahmk"
click at [734, 129] on div "Rules Customize Fomo by page path and more, like hide Notifications on your Abo…" at bounding box center [440, 302] width 602 height 528
click at [693, 517] on button "Close Beacon popover" at bounding box center [696, 522] width 36 height 36
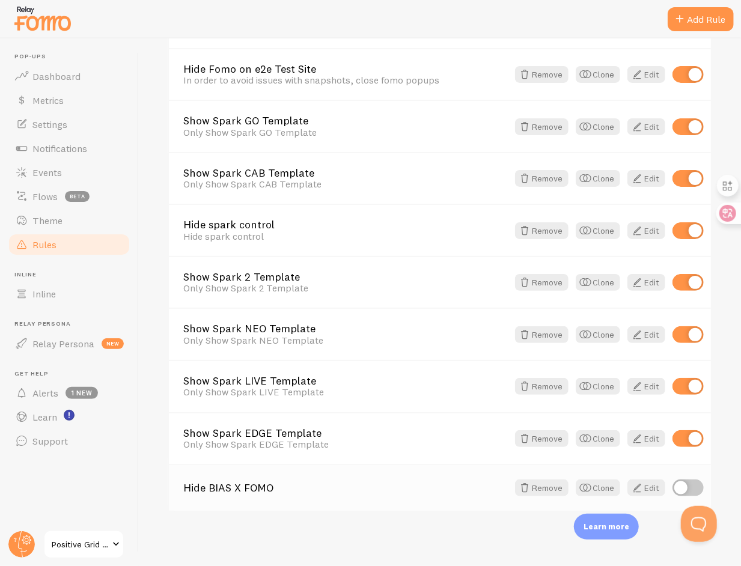
click at [691, 481] on input "checkbox" at bounding box center [688, 488] width 31 height 17
checkbox input "true"
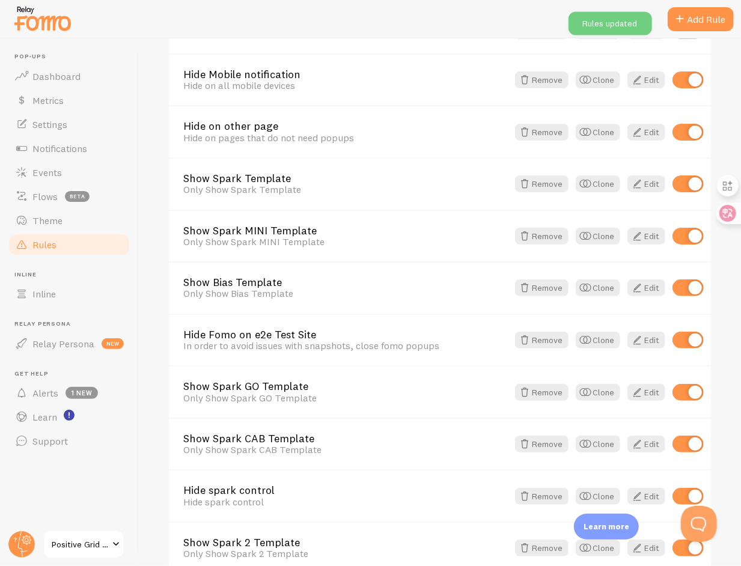
scroll to position [29, 0]
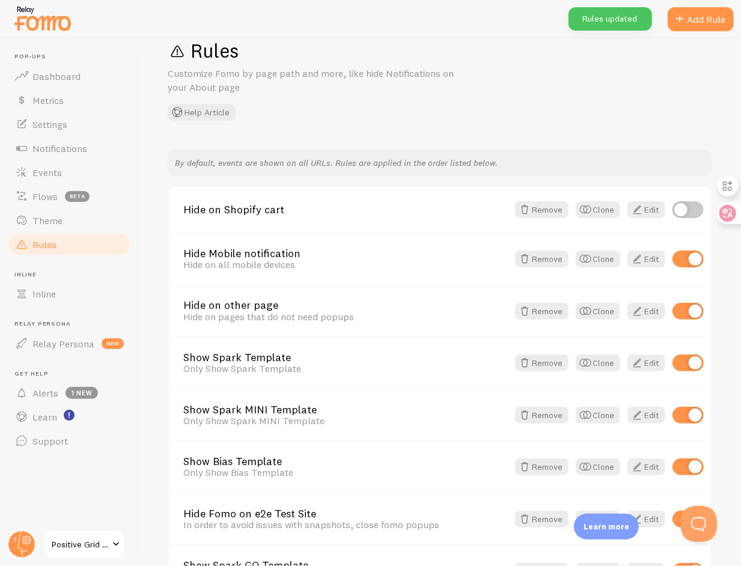
click at [88, 537] on span "Positive Grid CA Shopify" at bounding box center [80, 544] width 57 height 14
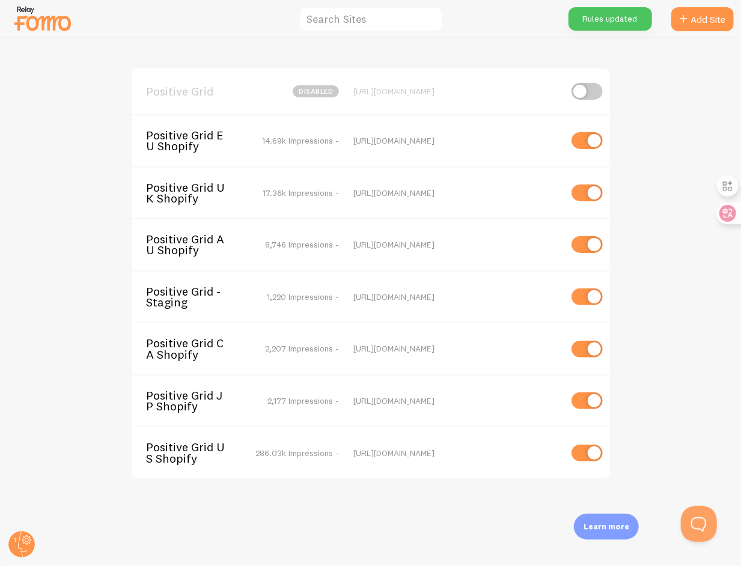
click at [199, 397] on span "Positive Grid JP Shopify" at bounding box center [194, 401] width 97 height 22
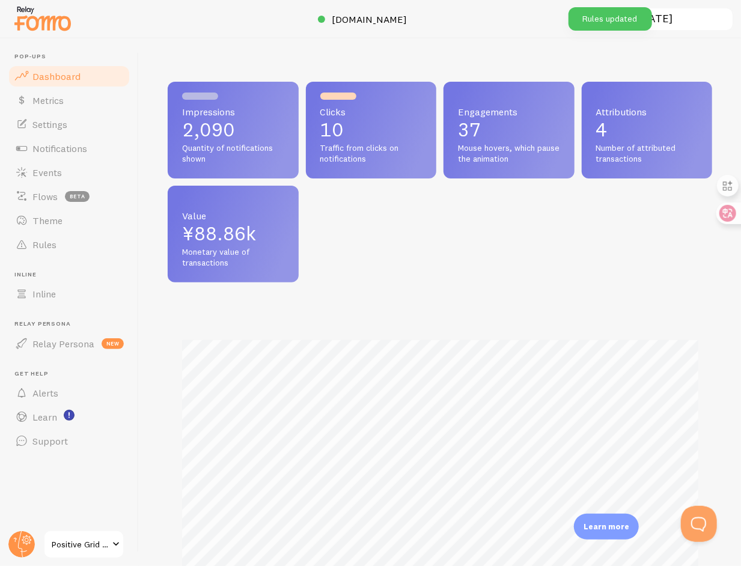
scroll to position [316, 545]
click at [63, 236] on link "Rules" at bounding box center [69, 245] width 124 height 24
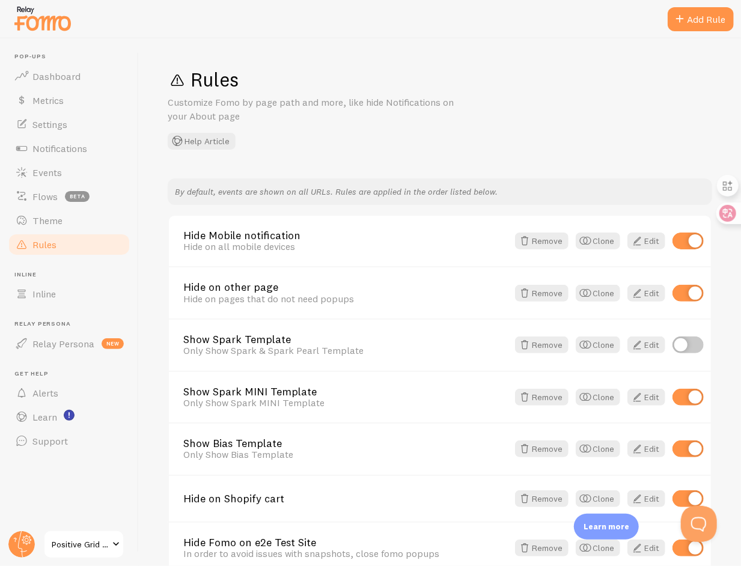
scroll to position [215, 0]
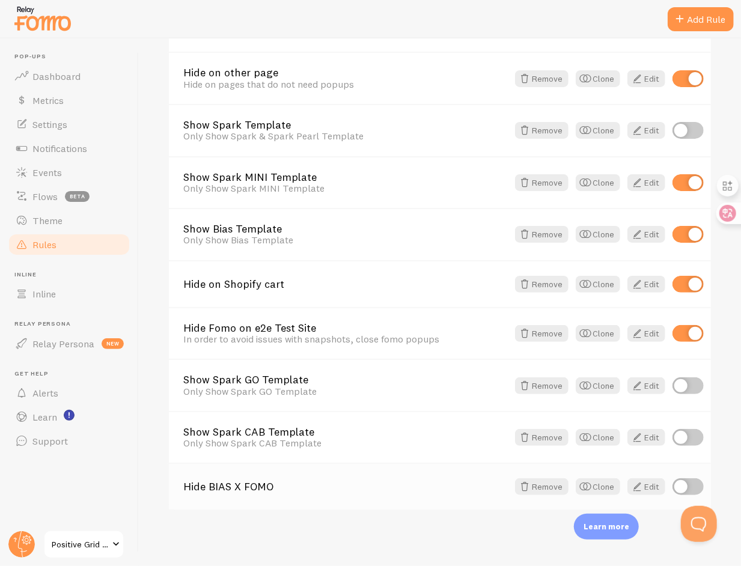
click at [689, 489] on input "checkbox" at bounding box center [688, 486] width 31 height 17
checkbox input "true"
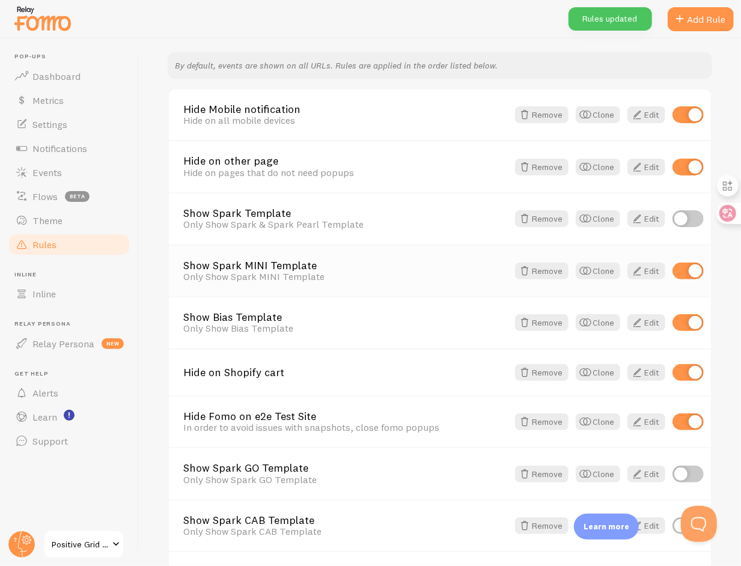
scroll to position [0, 0]
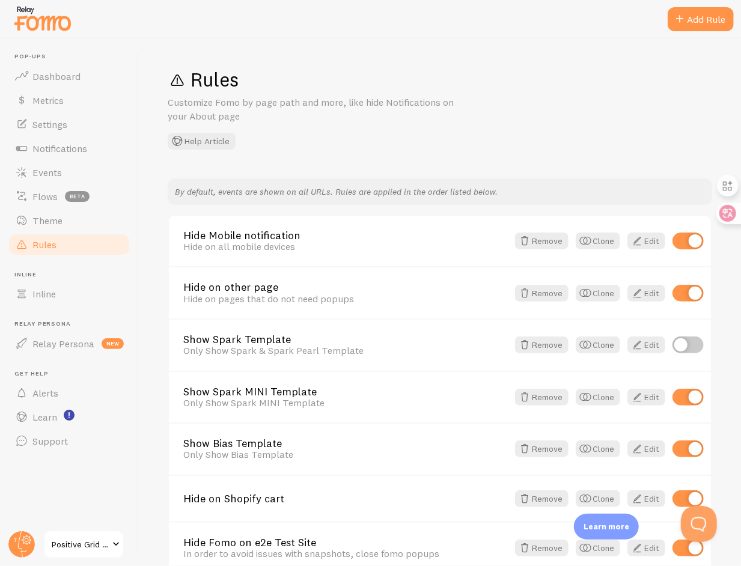
click at [584, 101] on div "Rules Customize Fomo by page path and more, like hide Notifications on your Abo…" at bounding box center [440, 108] width 545 height 82
